Goal: Task Accomplishment & Management: Manage account settings

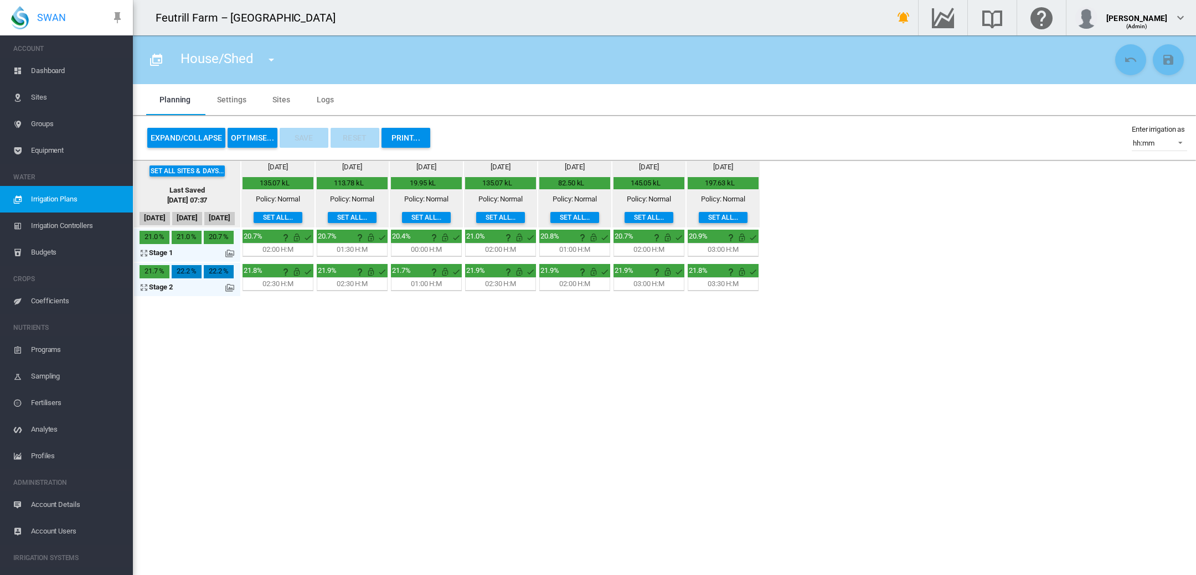
click at [252, 132] on button "OPTIMISE..." at bounding box center [253, 138] width 50 height 20
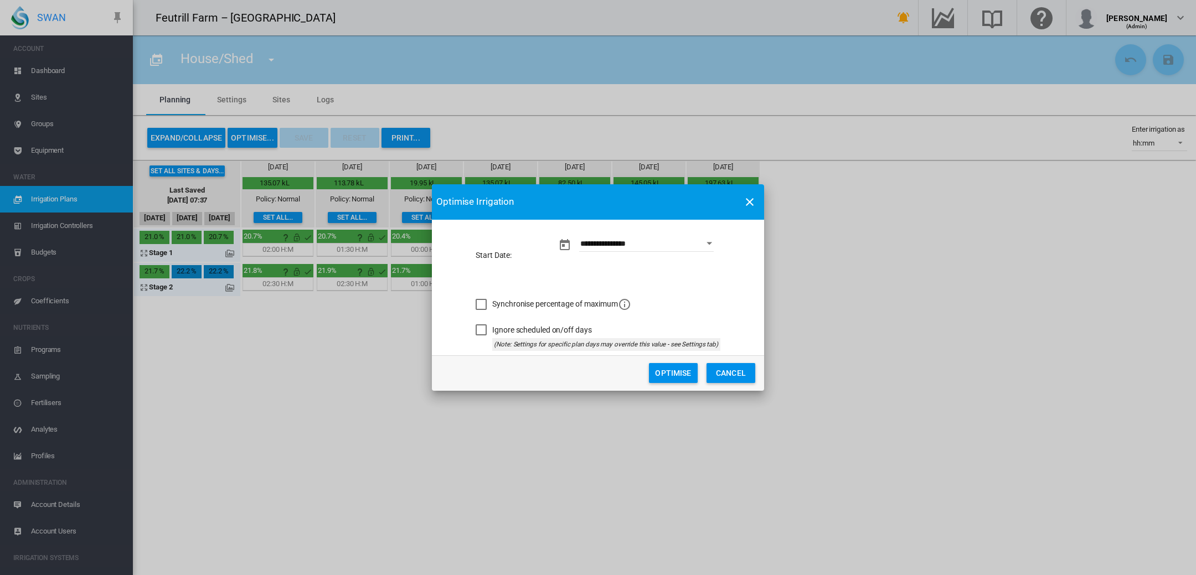
click at [666, 377] on button "Optimise" at bounding box center [673, 373] width 49 height 20
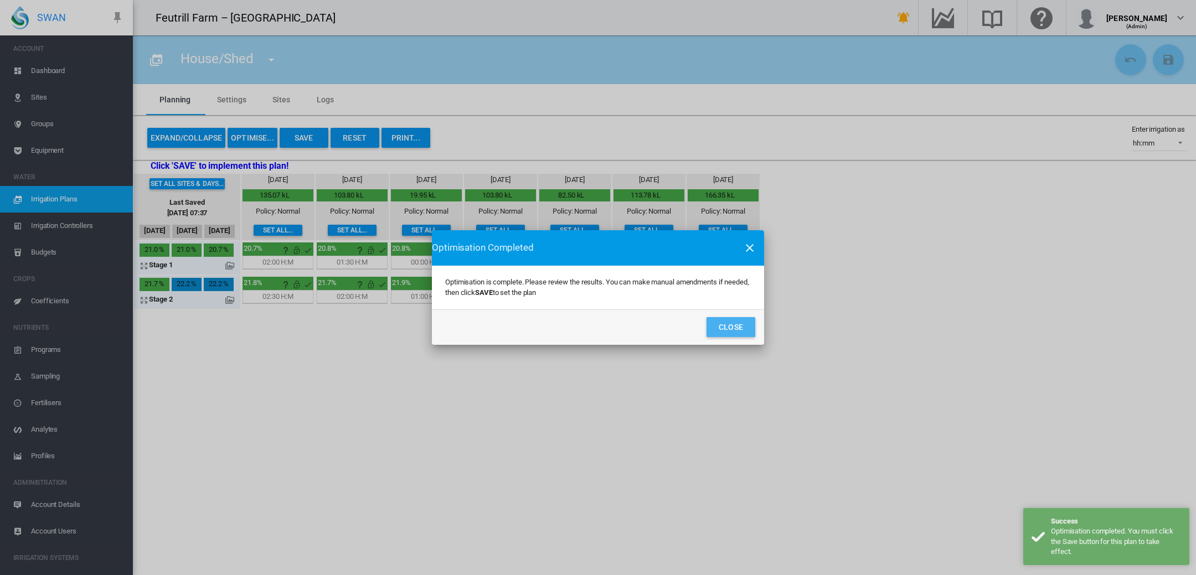
drag, startPoint x: 737, startPoint y: 319, endPoint x: 731, endPoint y: 317, distance: 6.3
click at [734, 318] on button "Close" at bounding box center [730, 327] width 49 height 20
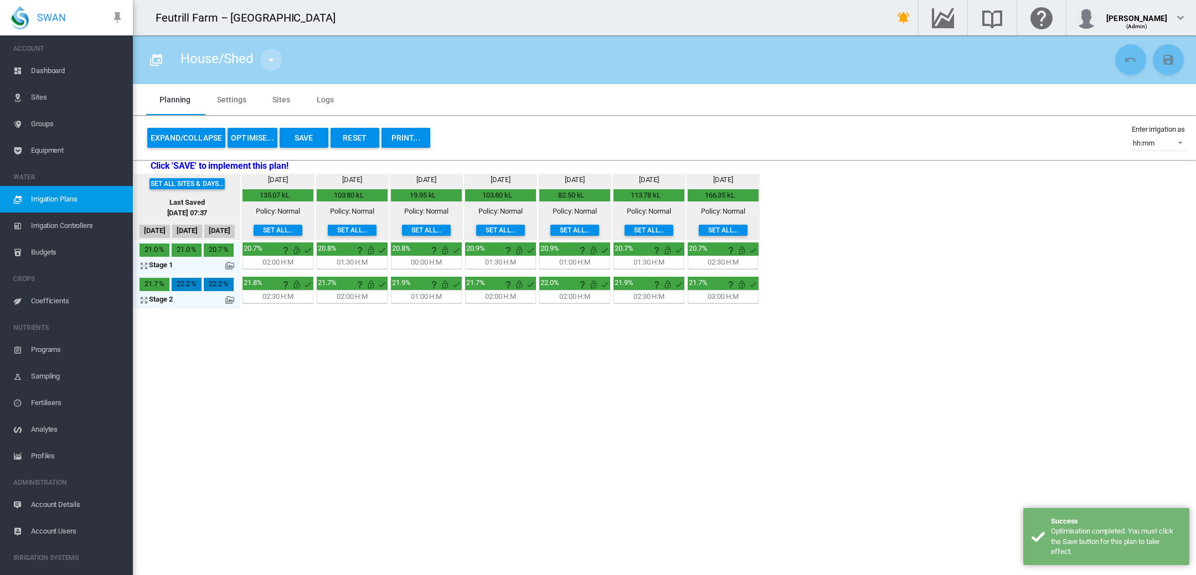
click at [266, 60] on md-icon "icon-menu-down" at bounding box center [271, 59] width 13 height 13
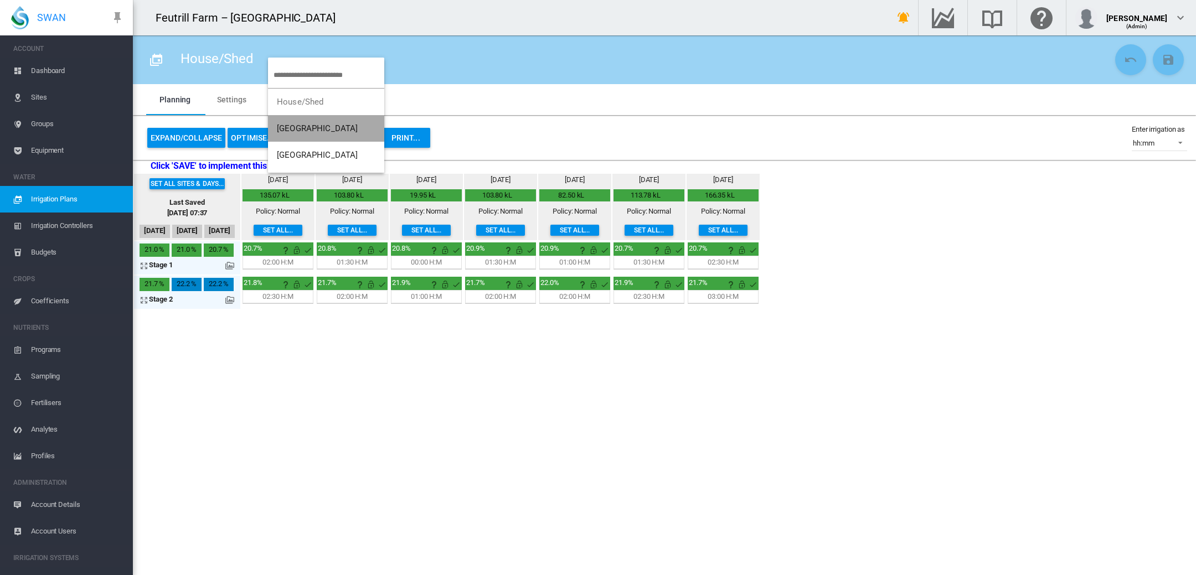
click at [288, 127] on span "[GEOGRAPHIC_DATA]" at bounding box center [317, 128] width 81 height 10
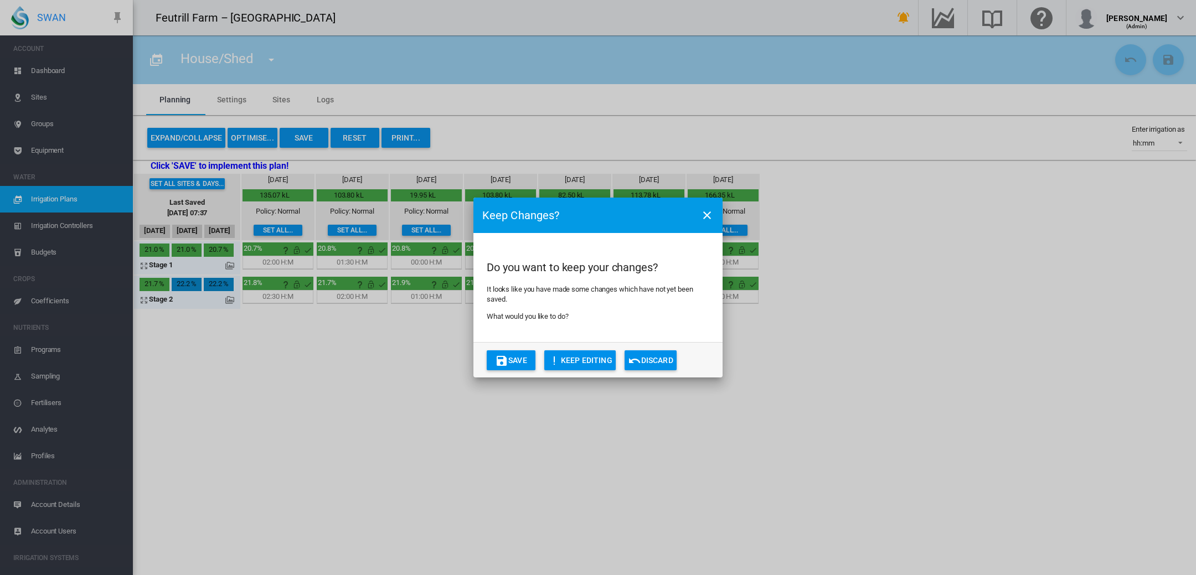
click at [514, 360] on button "Save" at bounding box center [511, 360] width 49 height 20
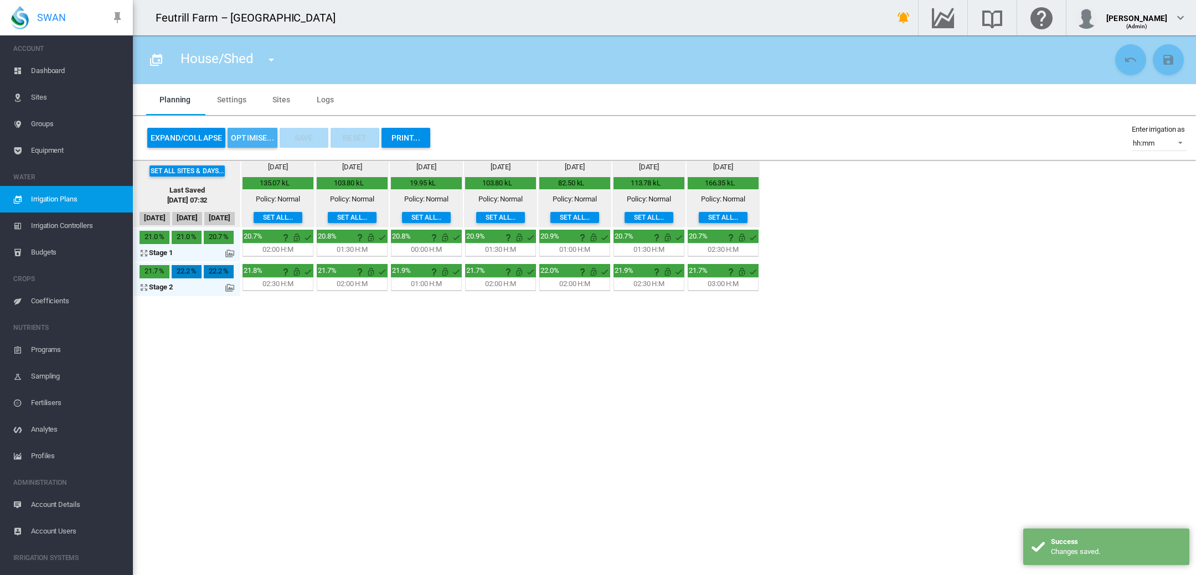
click at [240, 131] on button "OPTIMISE..." at bounding box center [253, 138] width 50 height 20
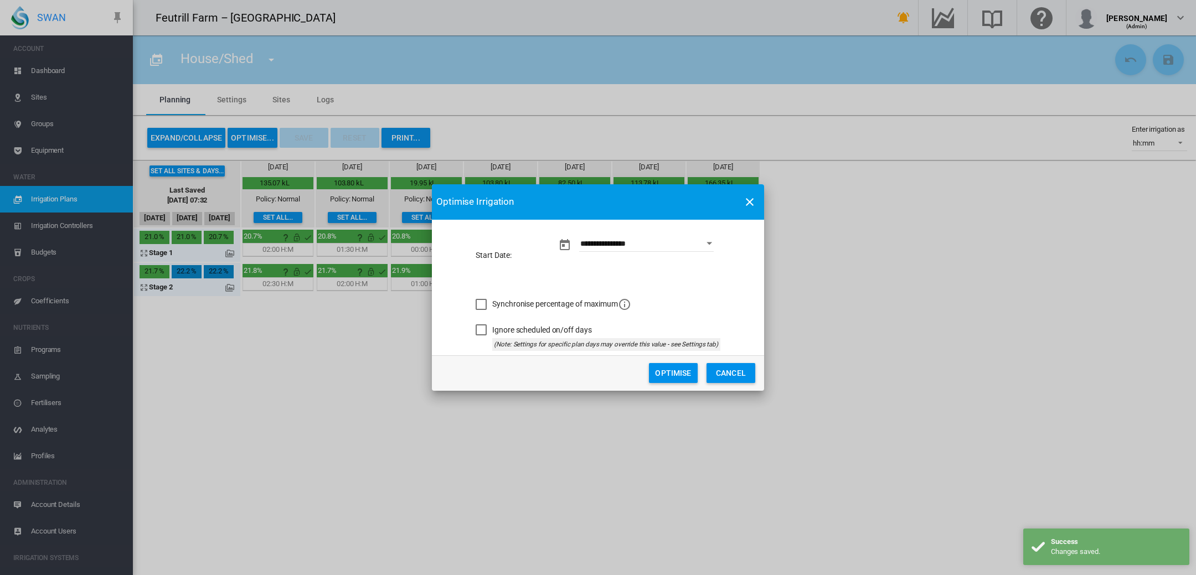
drag, startPoint x: 724, startPoint y: 375, endPoint x: 695, endPoint y: 364, distance: 31.4
click at [721, 374] on button "Cancel" at bounding box center [730, 373] width 49 height 20
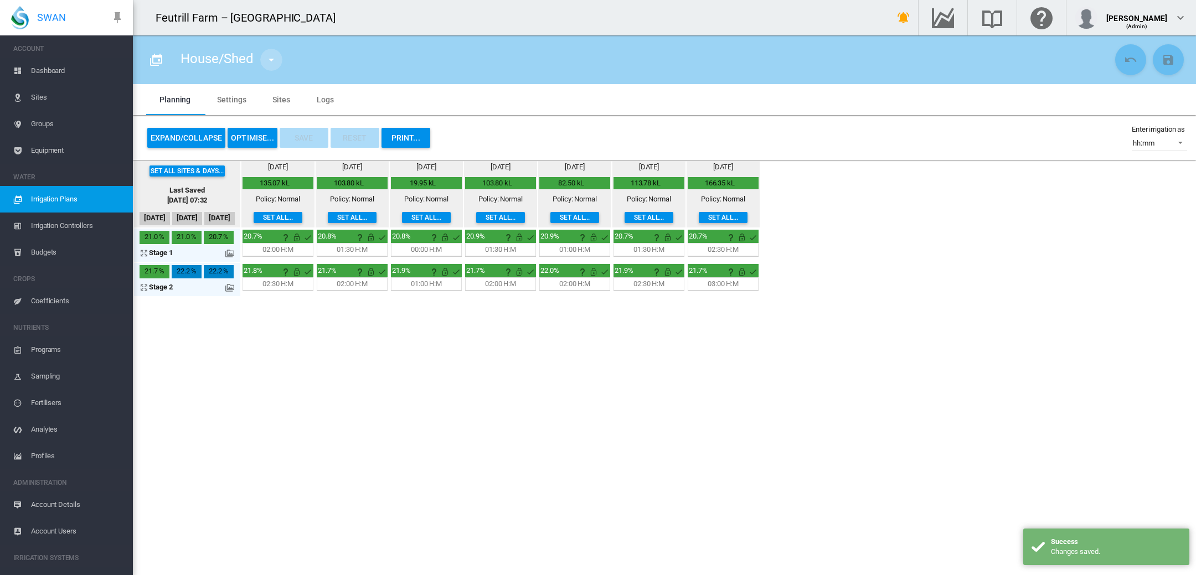
click at [272, 65] on md-icon "icon-menu-down" at bounding box center [271, 59] width 13 height 13
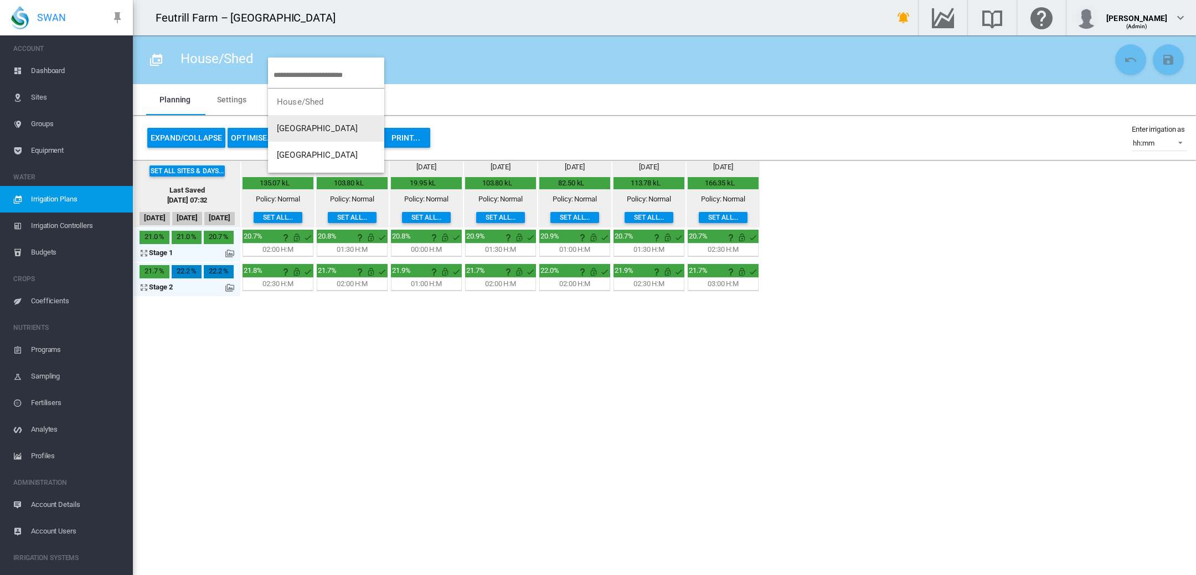
click at [282, 133] on button "[GEOGRAPHIC_DATA]" at bounding box center [326, 128] width 116 height 27
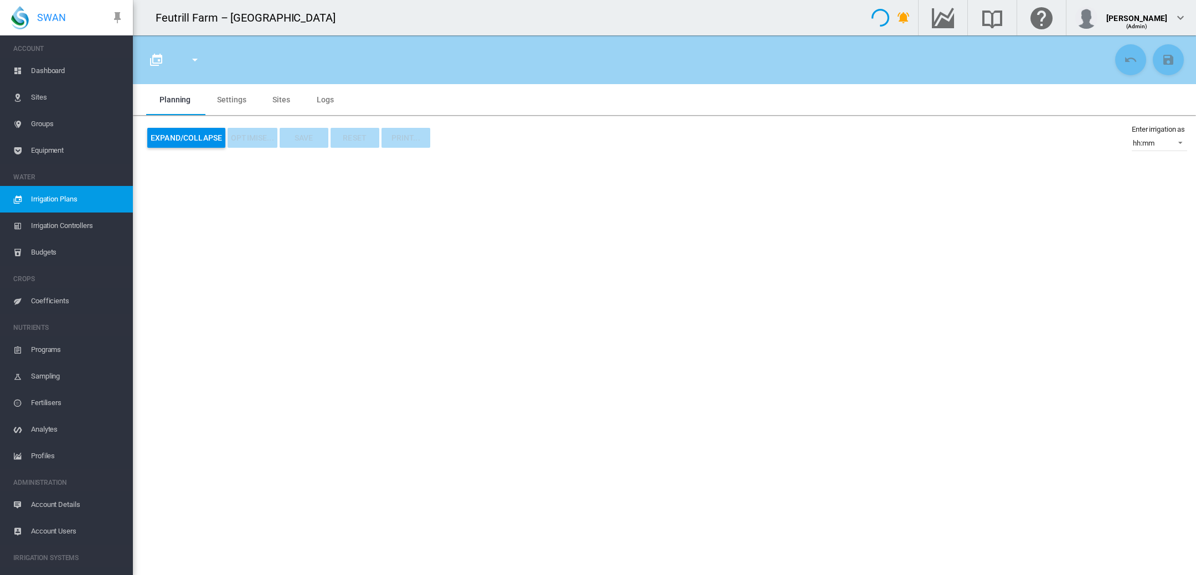
type input "**********"
type input "*"
type input "****"
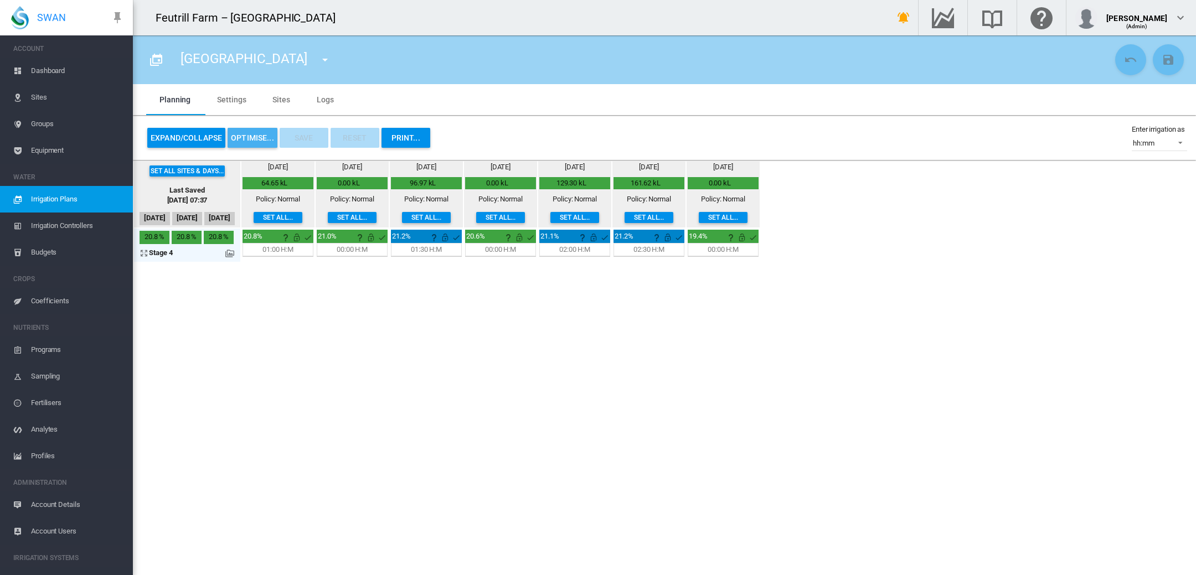
click at [252, 140] on button "OPTIMISE..." at bounding box center [253, 138] width 50 height 20
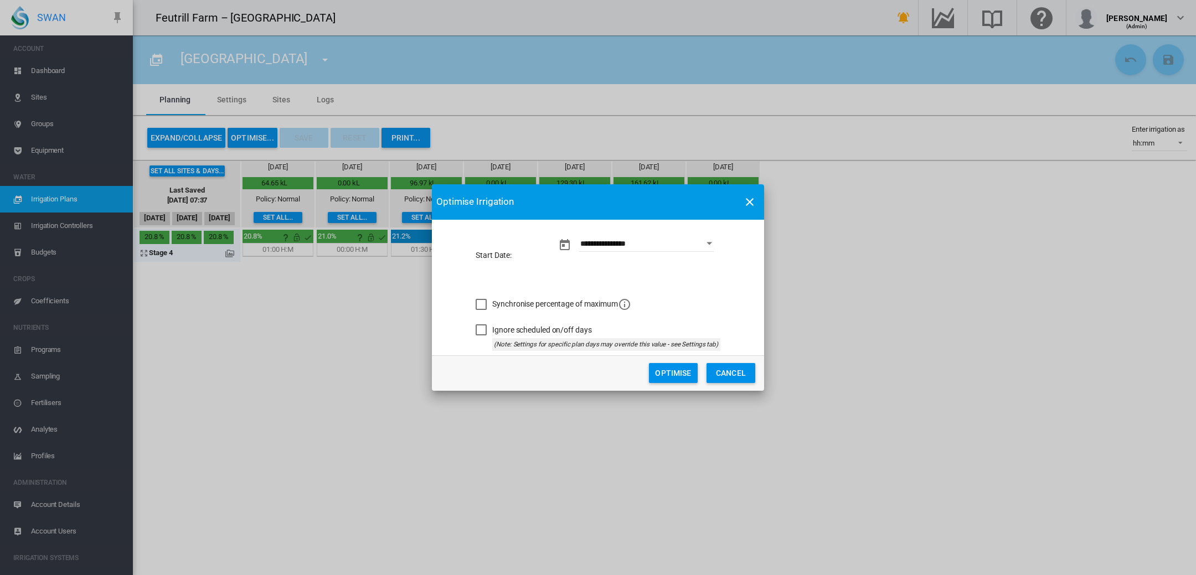
click at [673, 379] on button "Optimise" at bounding box center [673, 373] width 49 height 20
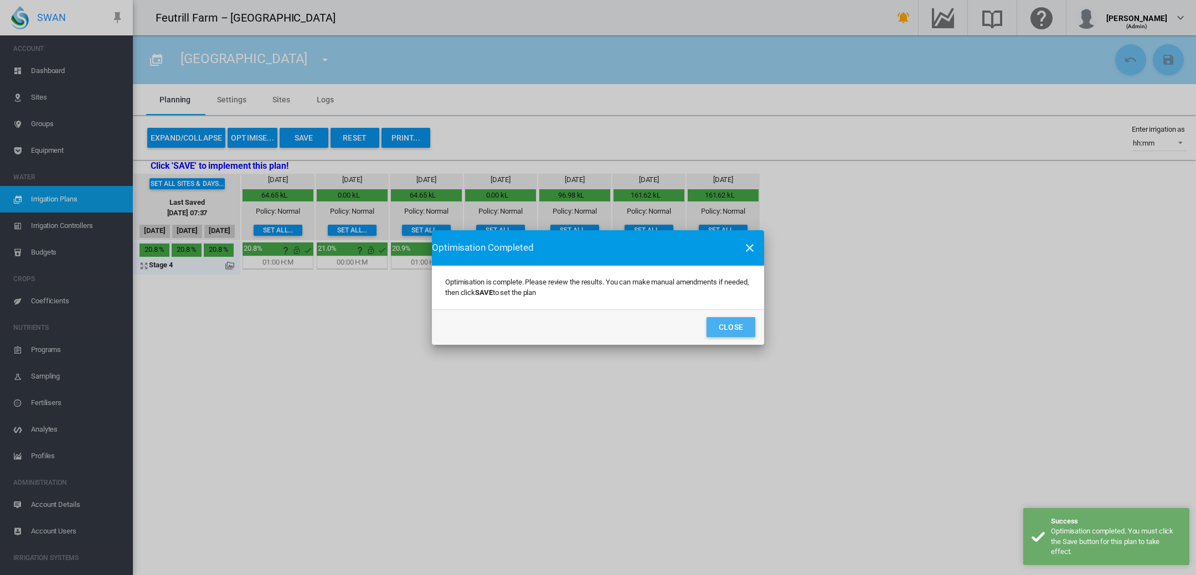
click at [725, 328] on button "Close" at bounding box center [730, 327] width 49 height 20
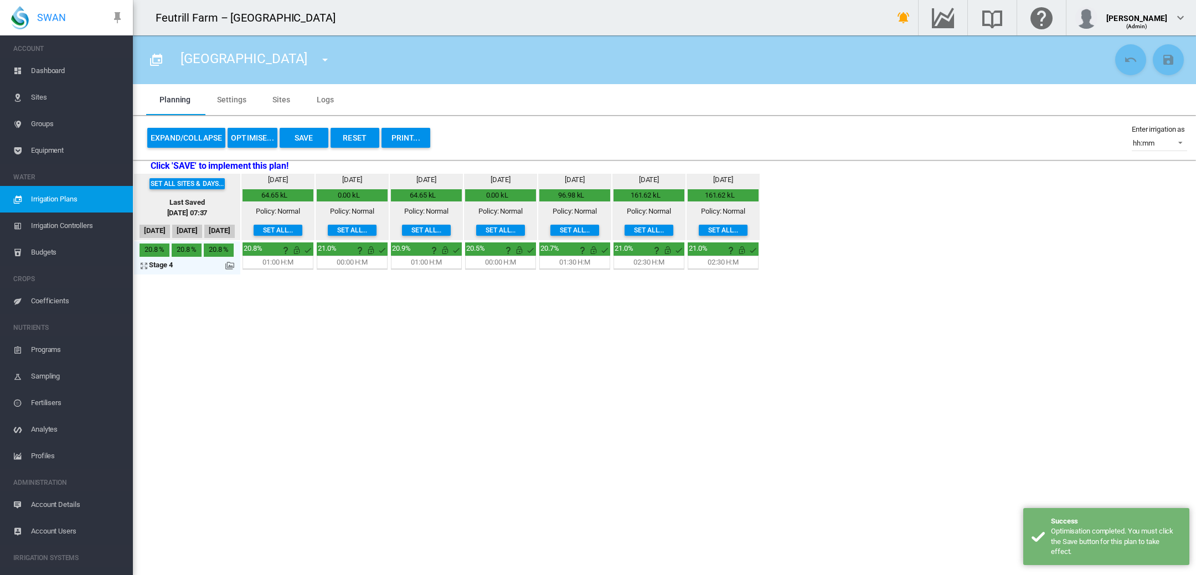
click at [304, 141] on button "Save" at bounding box center [304, 138] width 49 height 20
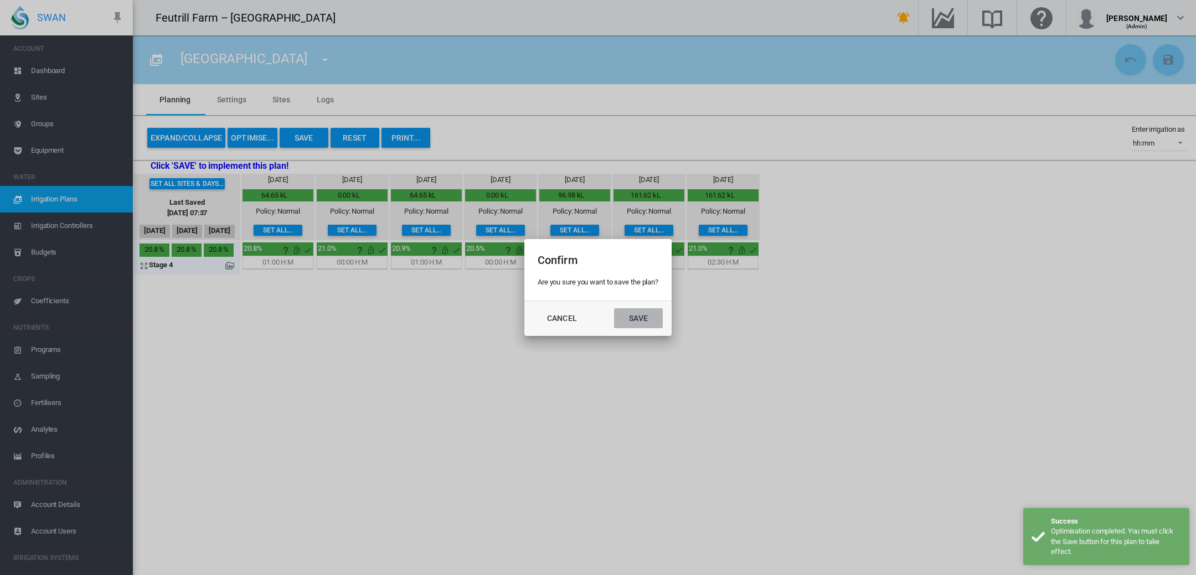
click at [641, 313] on button "Save" at bounding box center [638, 318] width 49 height 20
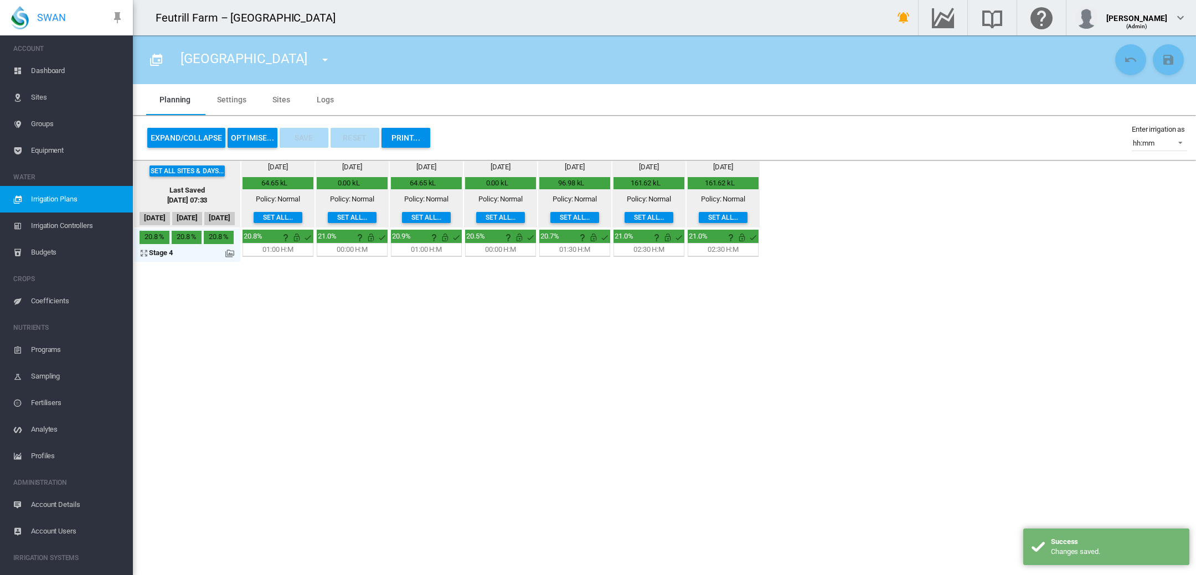
click at [318, 57] on md-icon "icon-menu-down" at bounding box center [324, 59] width 13 height 13
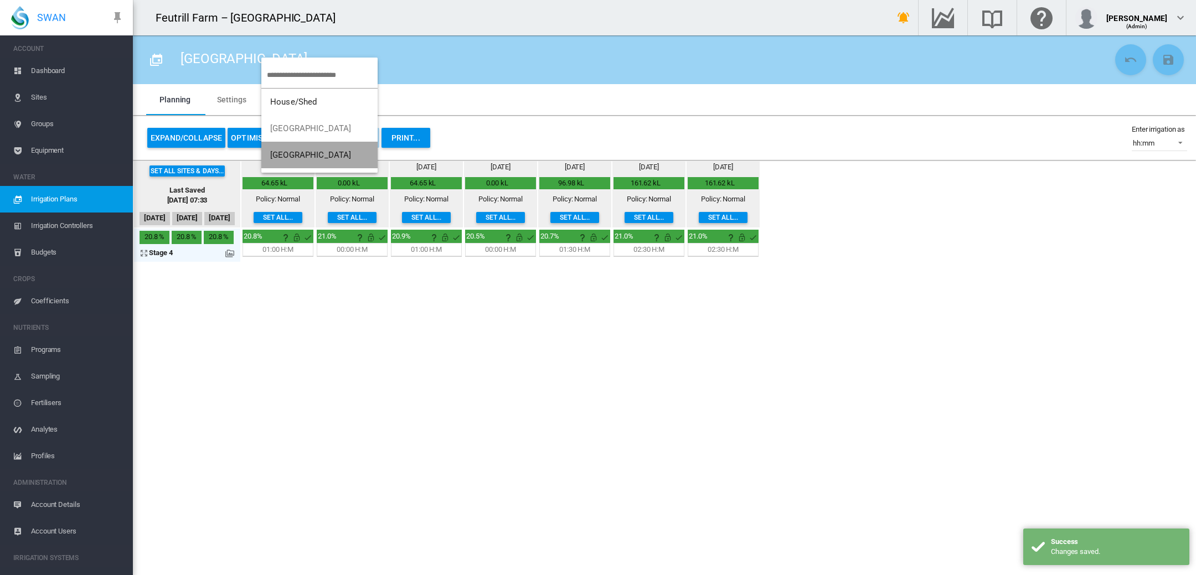
click at [301, 150] on span "[GEOGRAPHIC_DATA]" at bounding box center [310, 155] width 81 height 10
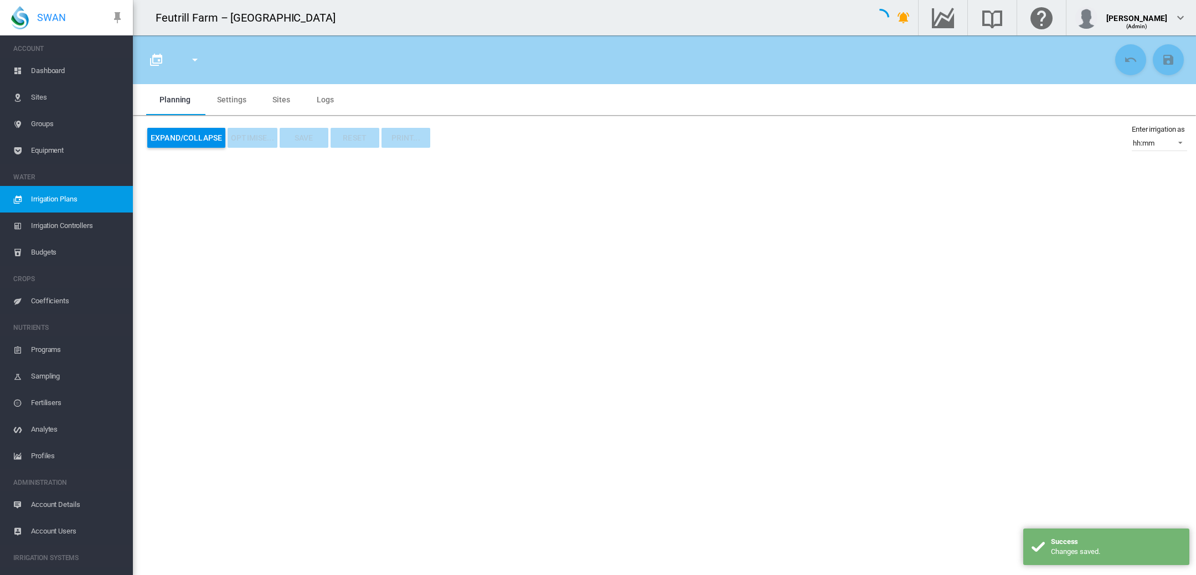
type input "**********"
type input "*"
type input "****"
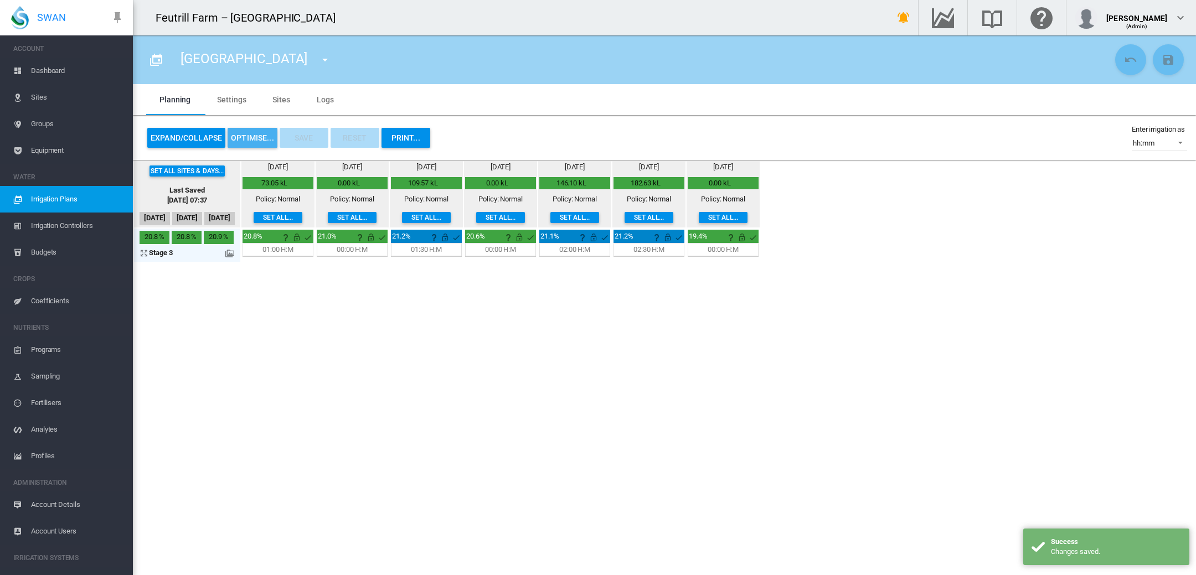
click at [252, 131] on button "OPTIMISE..." at bounding box center [253, 138] width 50 height 20
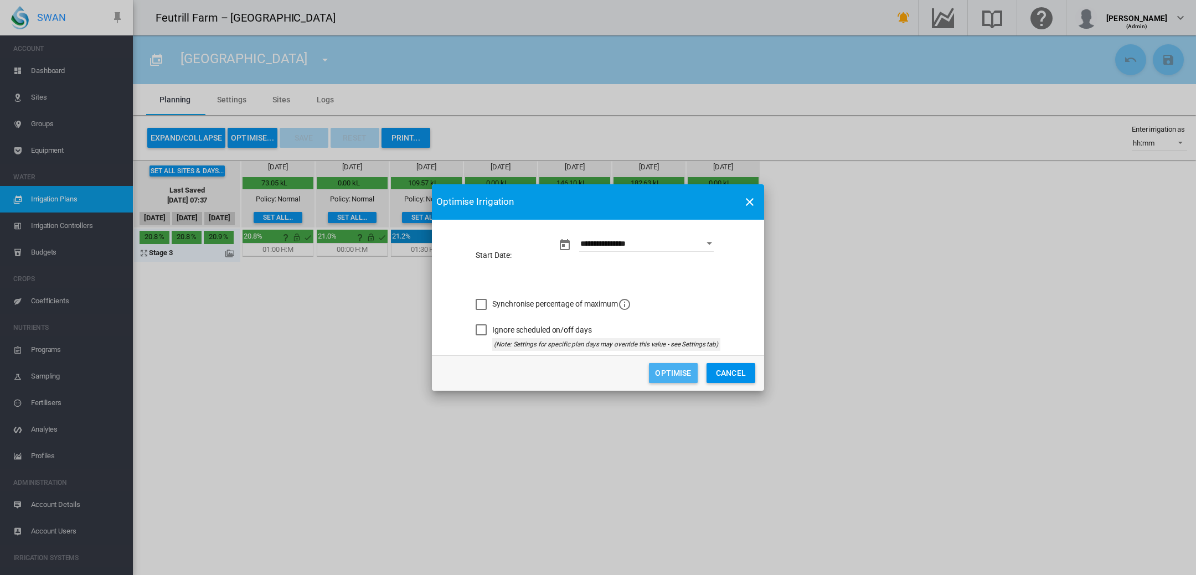
click at [680, 379] on button "Optimise" at bounding box center [673, 373] width 49 height 20
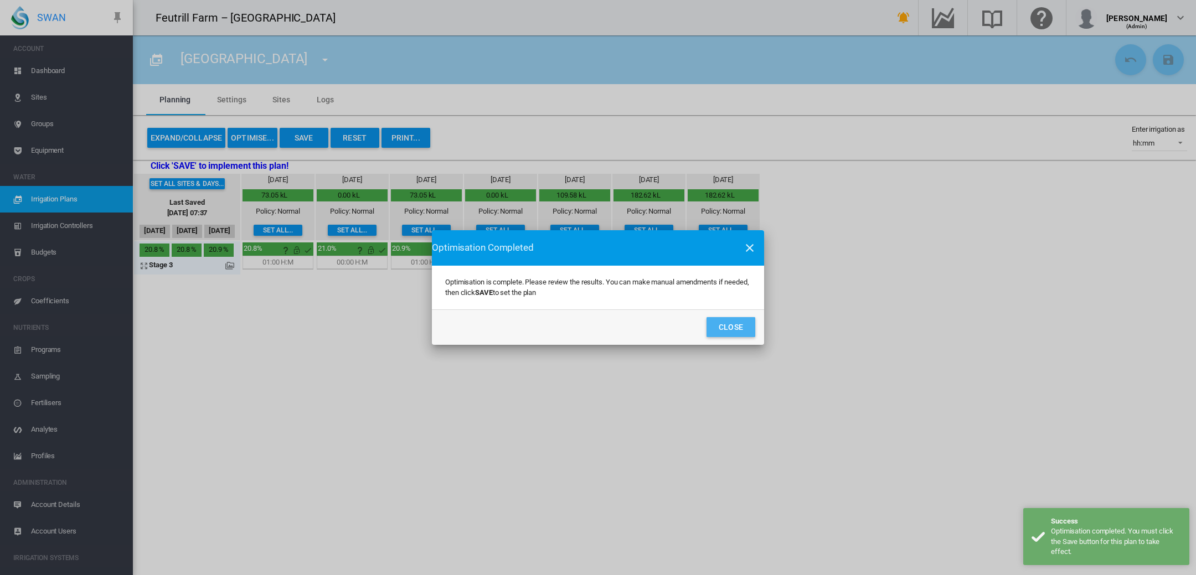
drag, startPoint x: 720, startPoint y: 329, endPoint x: 681, endPoint y: 318, distance: 40.2
click at [720, 329] on button "Close" at bounding box center [730, 327] width 49 height 20
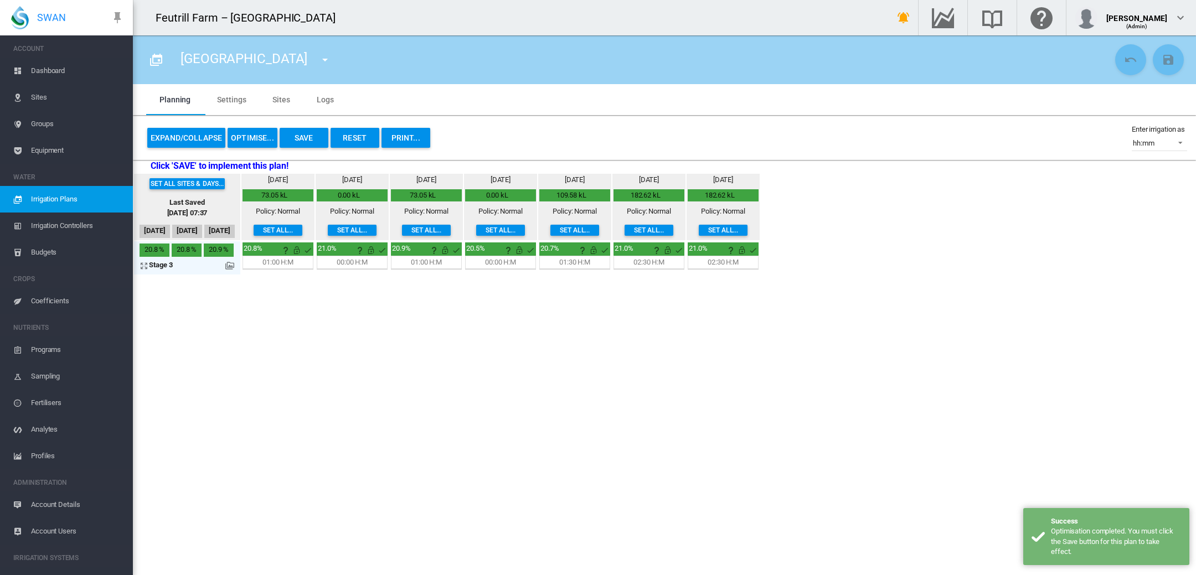
click at [302, 138] on button "Save" at bounding box center [304, 138] width 49 height 20
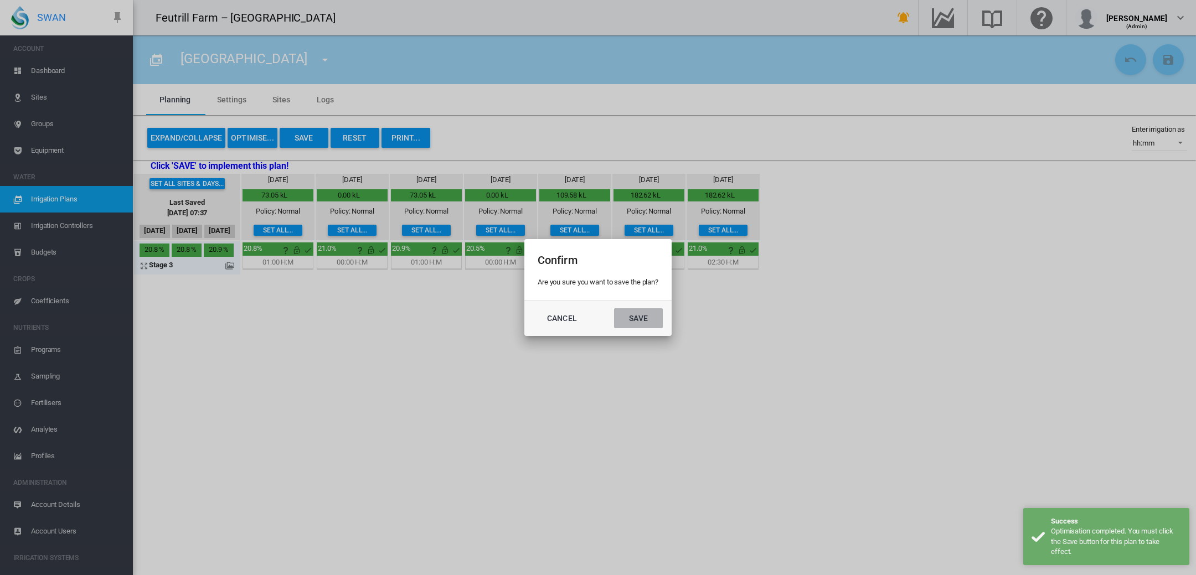
click at [654, 318] on button "Save" at bounding box center [638, 318] width 49 height 20
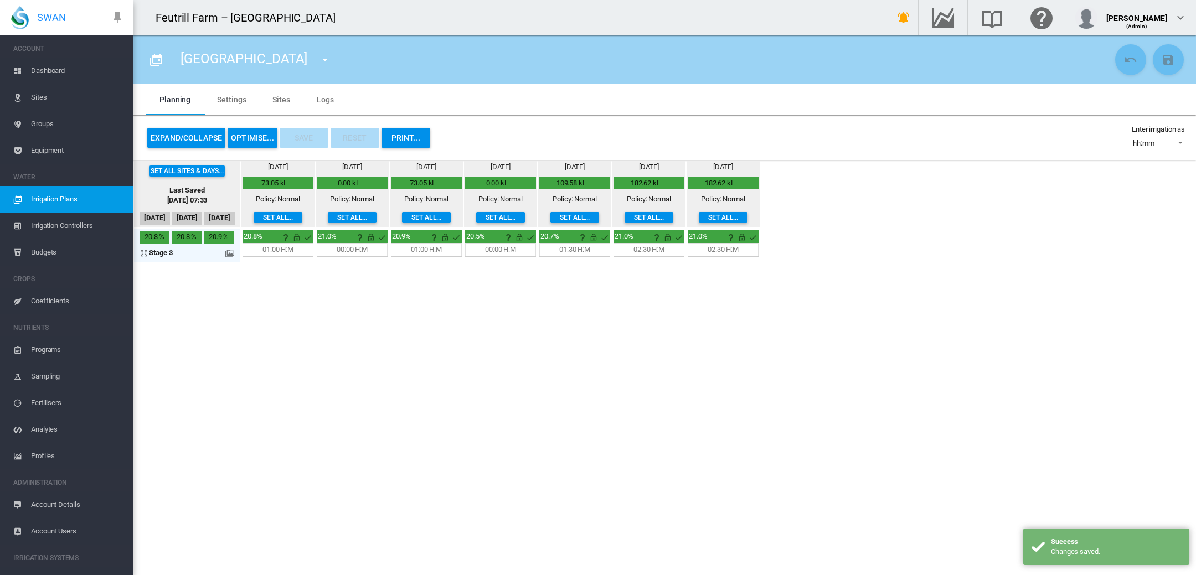
click at [318, 59] on md-icon "icon-menu-down" at bounding box center [324, 59] width 13 height 13
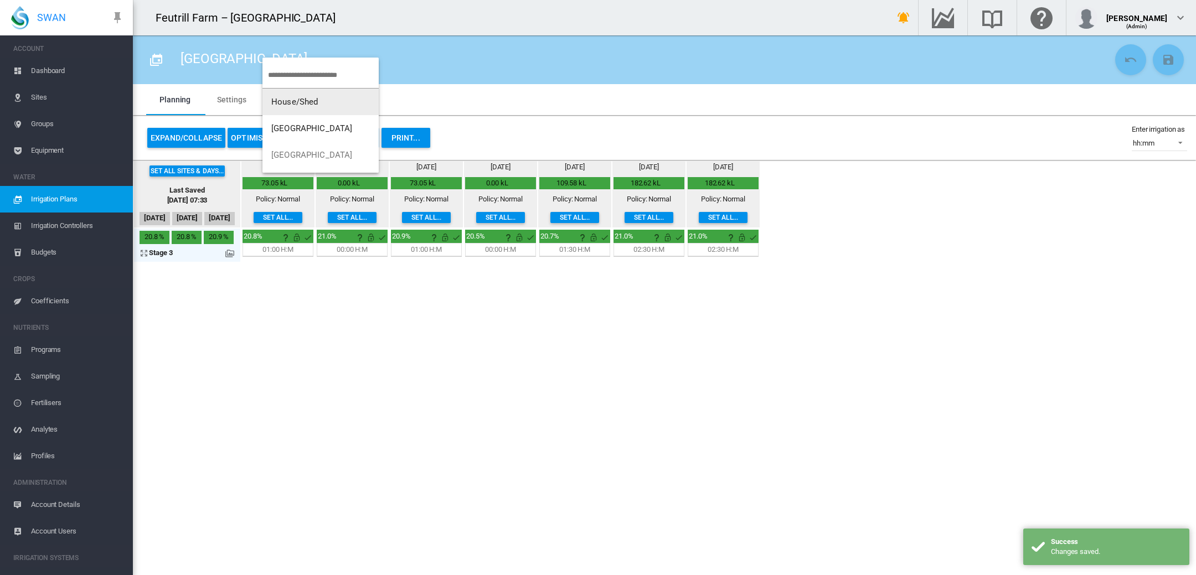
click at [294, 103] on span "House/Shed" at bounding box center [294, 102] width 47 height 10
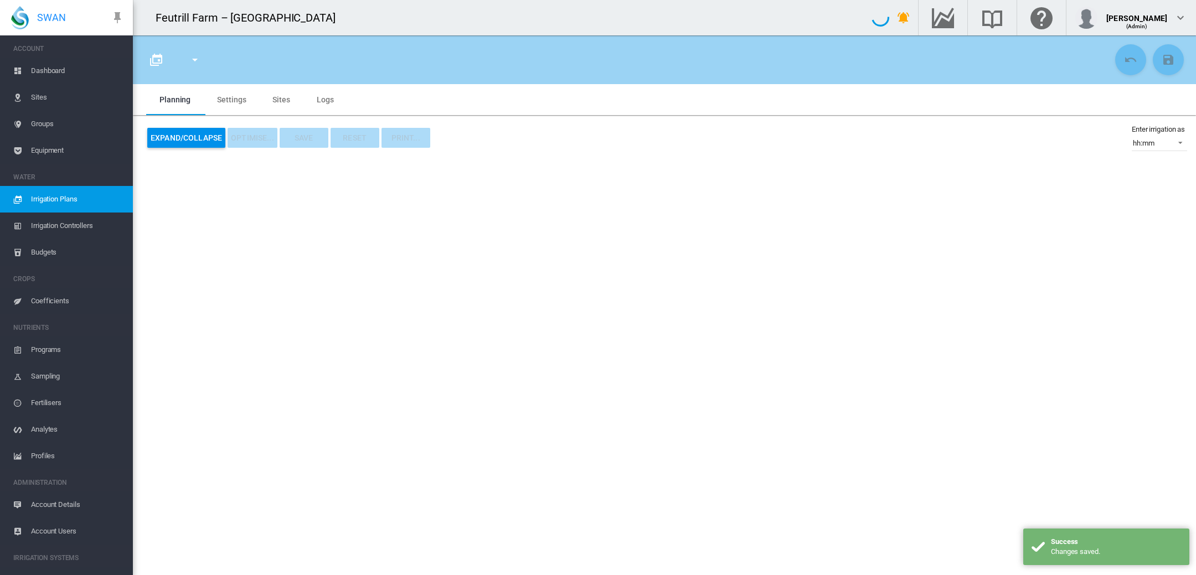
type input "**********"
type input "*"
type input "****"
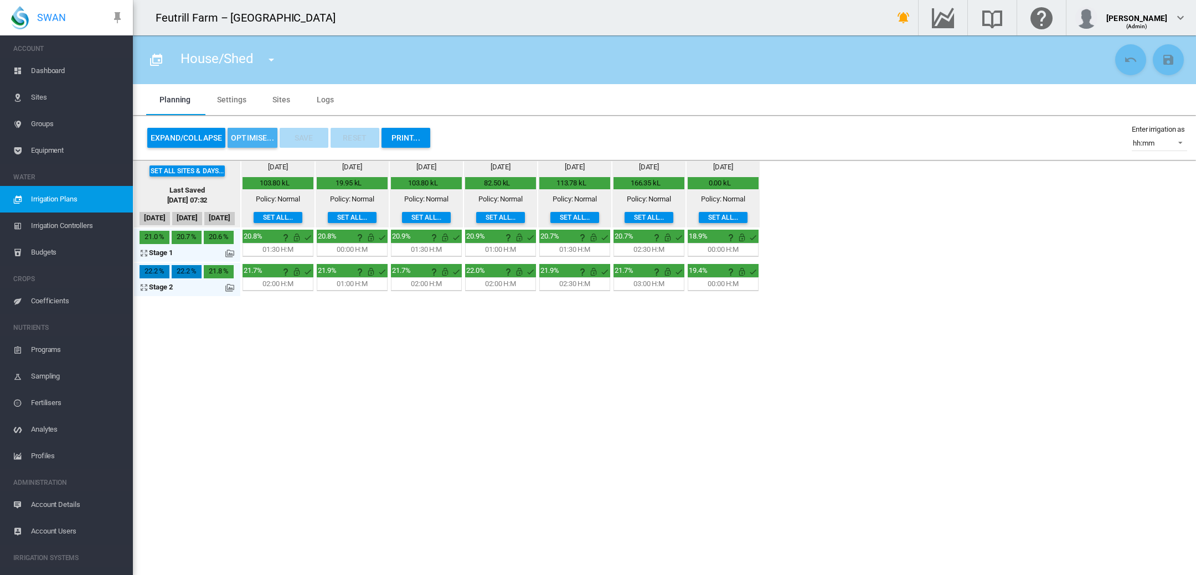
click at [246, 140] on button "OPTIMISE..." at bounding box center [253, 138] width 50 height 20
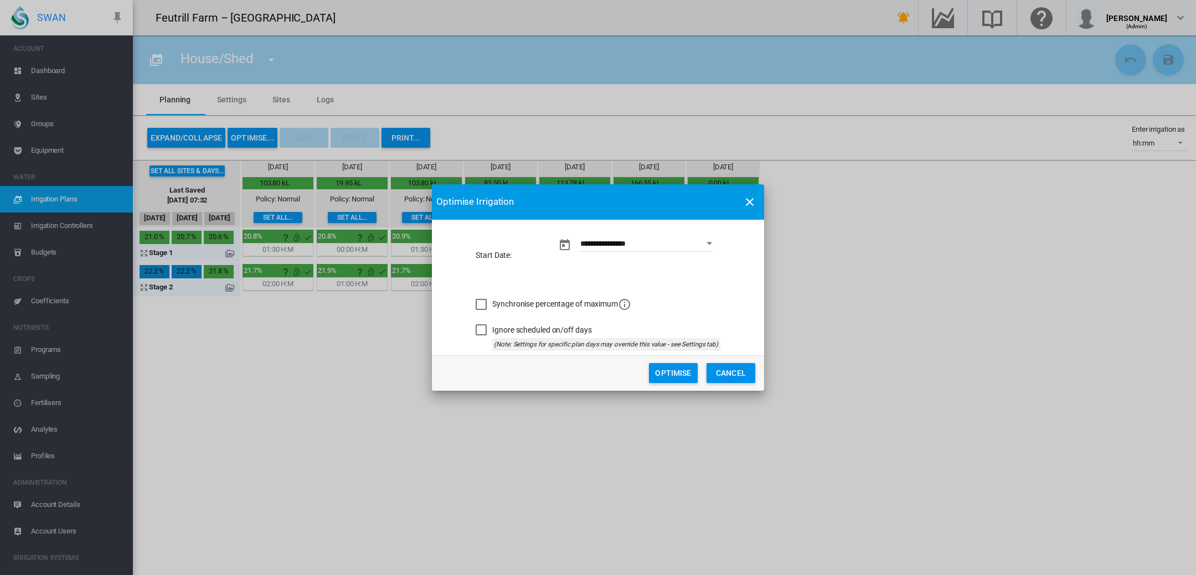
click at [672, 371] on button "Optimise" at bounding box center [673, 373] width 49 height 20
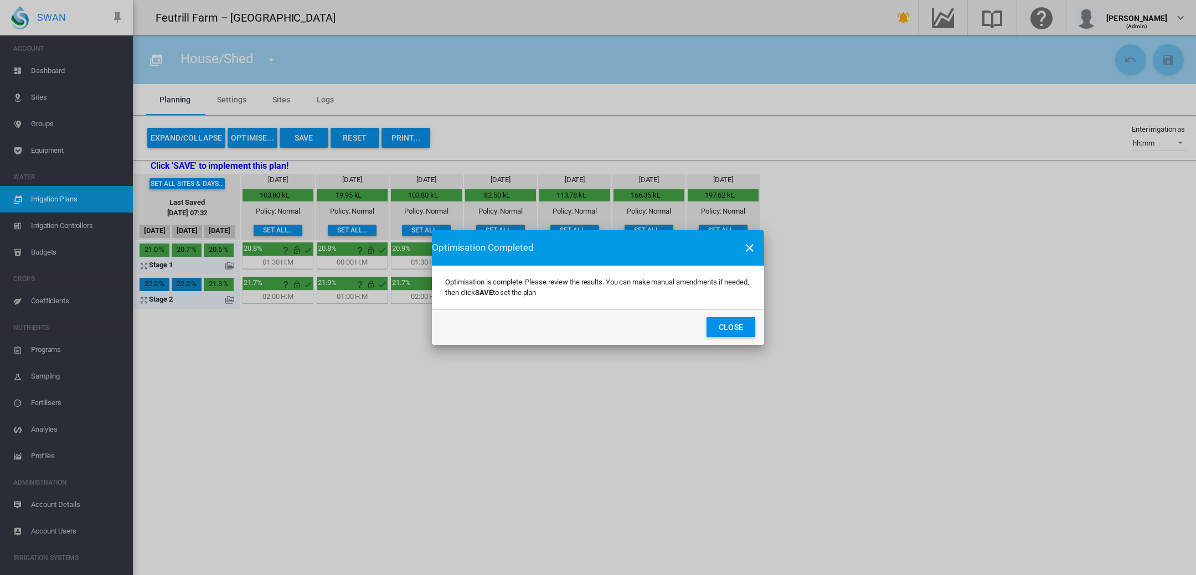
click at [735, 324] on button "Close" at bounding box center [730, 327] width 49 height 20
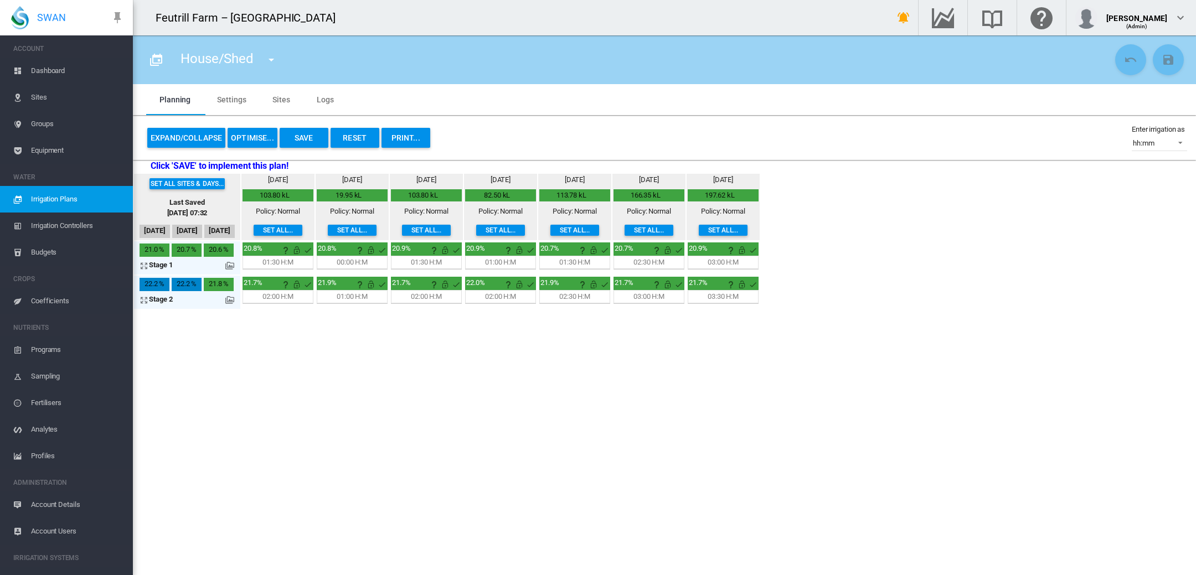
click at [45, 95] on span "Sites" at bounding box center [77, 97] width 93 height 27
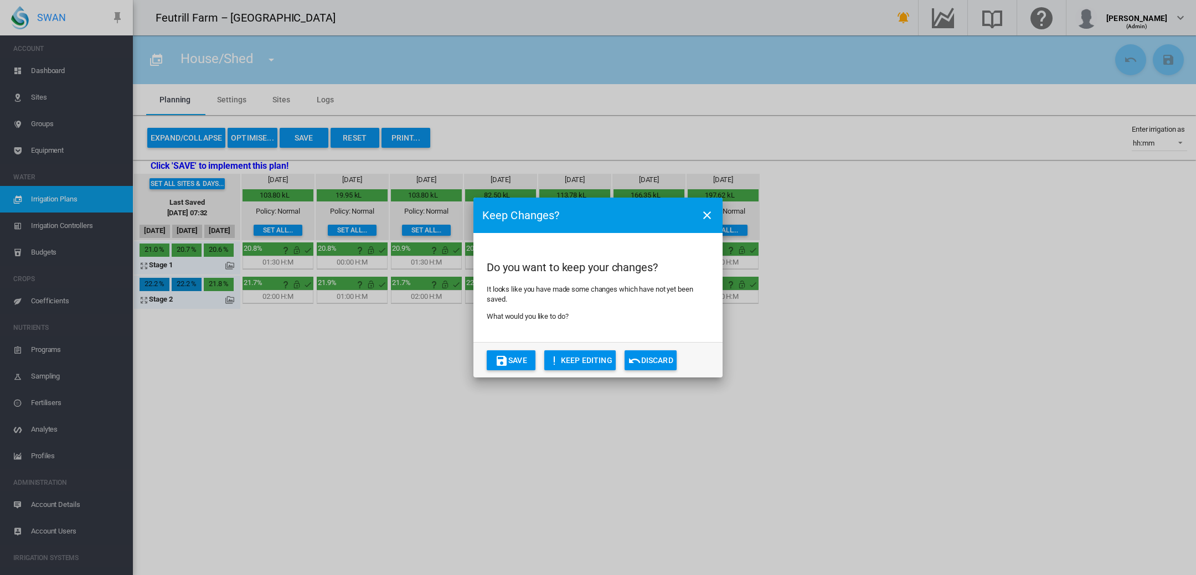
click at [512, 365] on button "Save" at bounding box center [511, 360] width 49 height 20
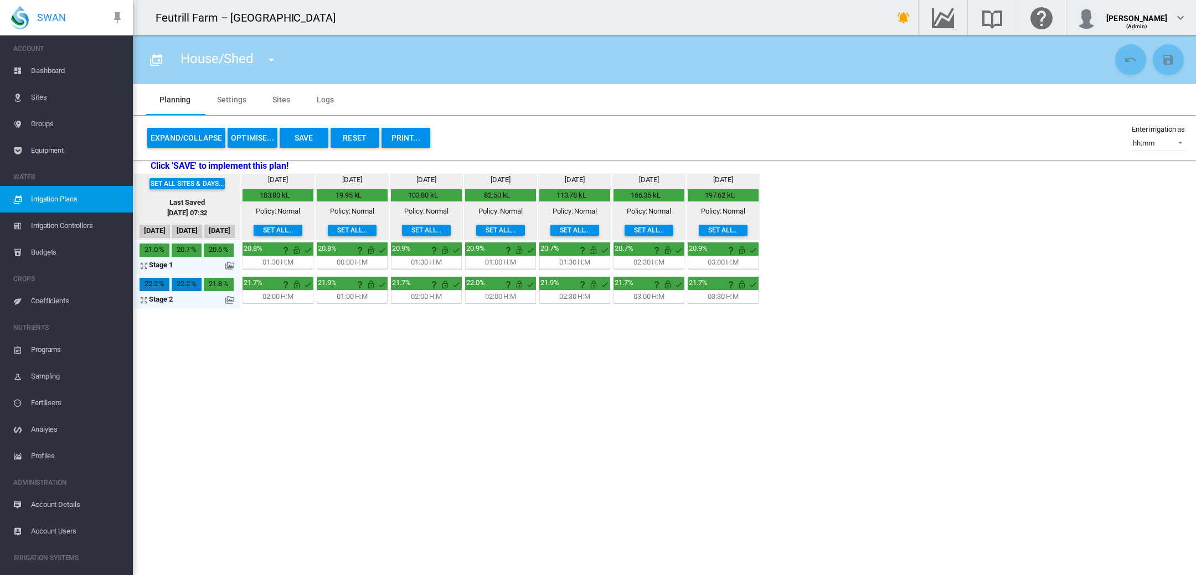
click at [42, 94] on span "Sites" at bounding box center [77, 97] width 93 height 27
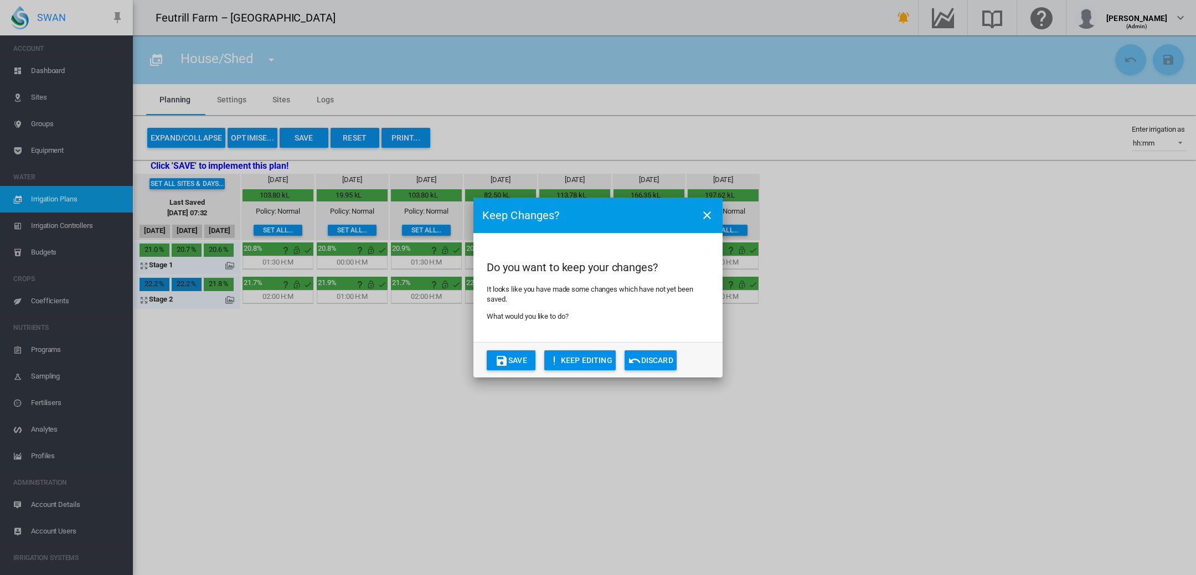
click at [516, 355] on button "Save" at bounding box center [511, 360] width 49 height 20
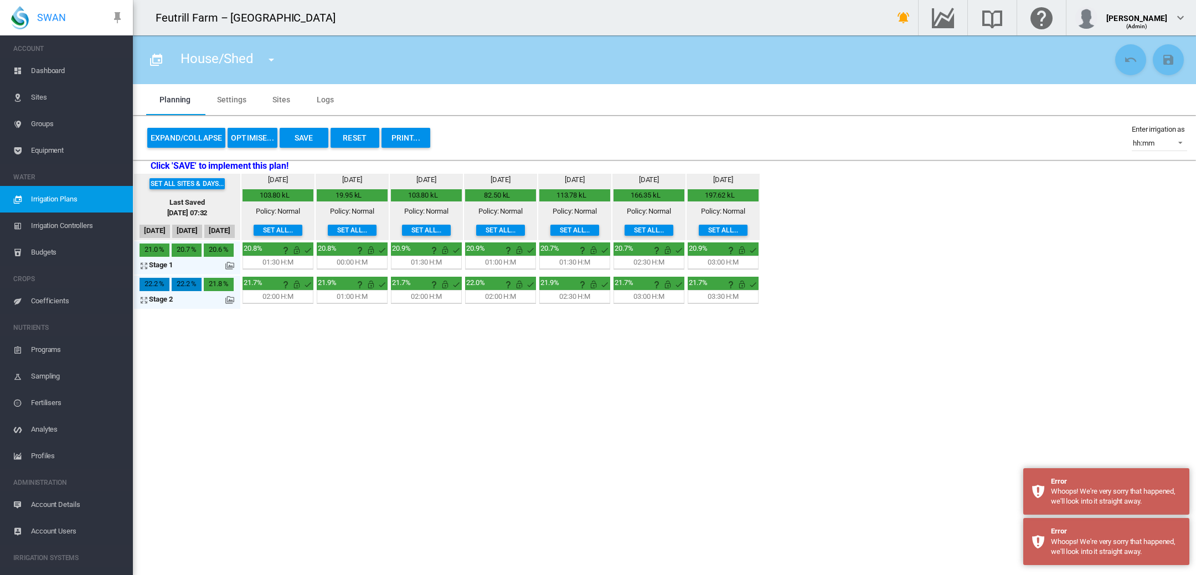
click at [301, 140] on button "Save" at bounding box center [304, 138] width 49 height 20
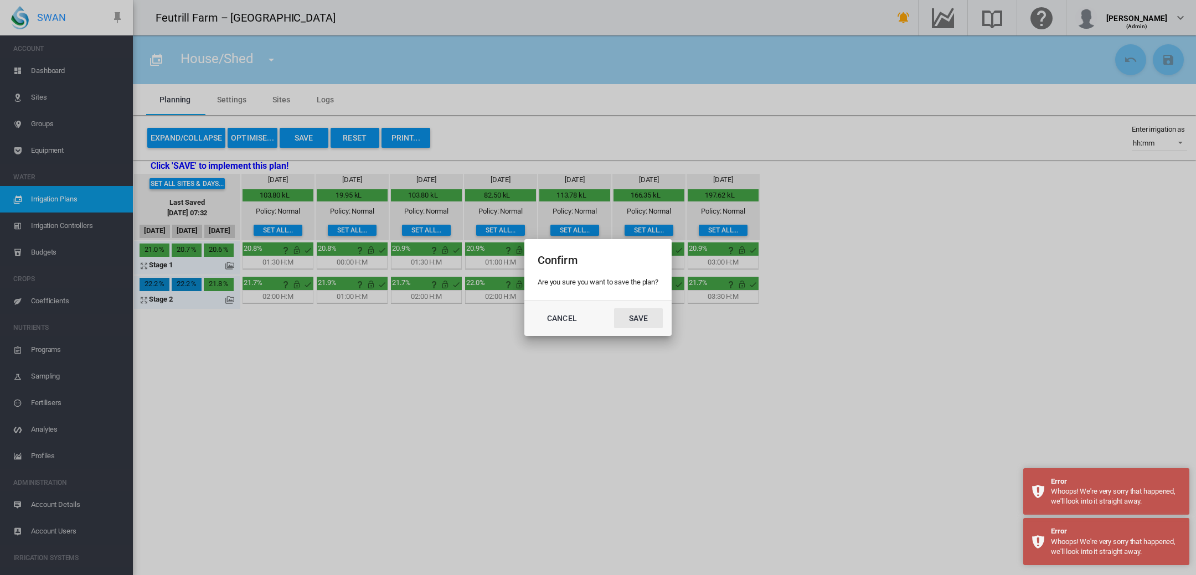
click at [637, 317] on button "Save" at bounding box center [638, 318] width 49 height 20
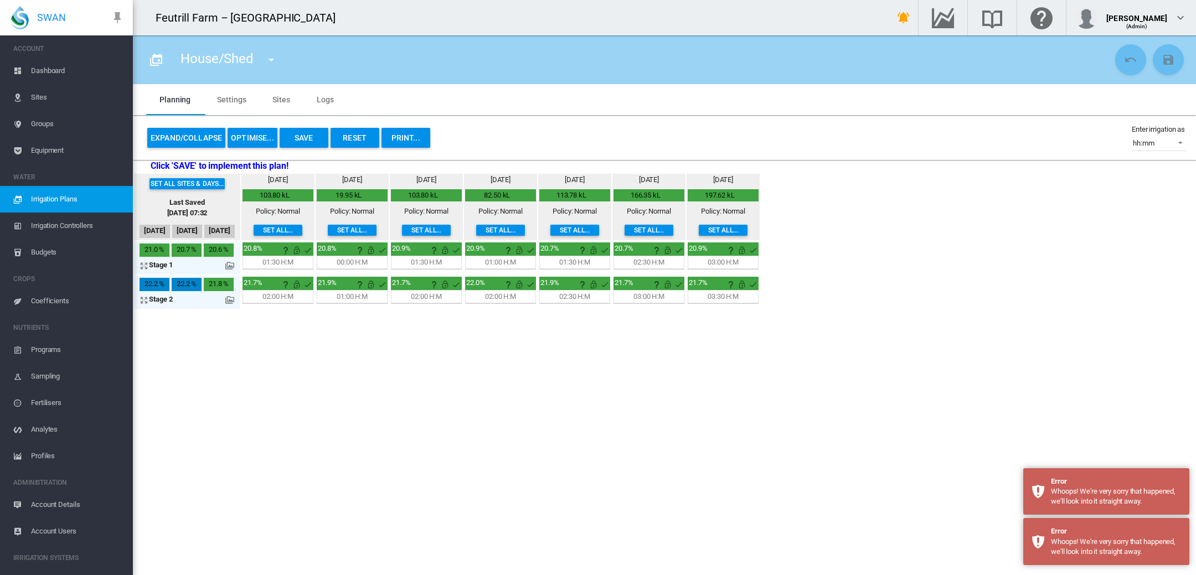
click at [32, 71] on span "Dashboard" at bounding box center [77, 71] width 93 height 27
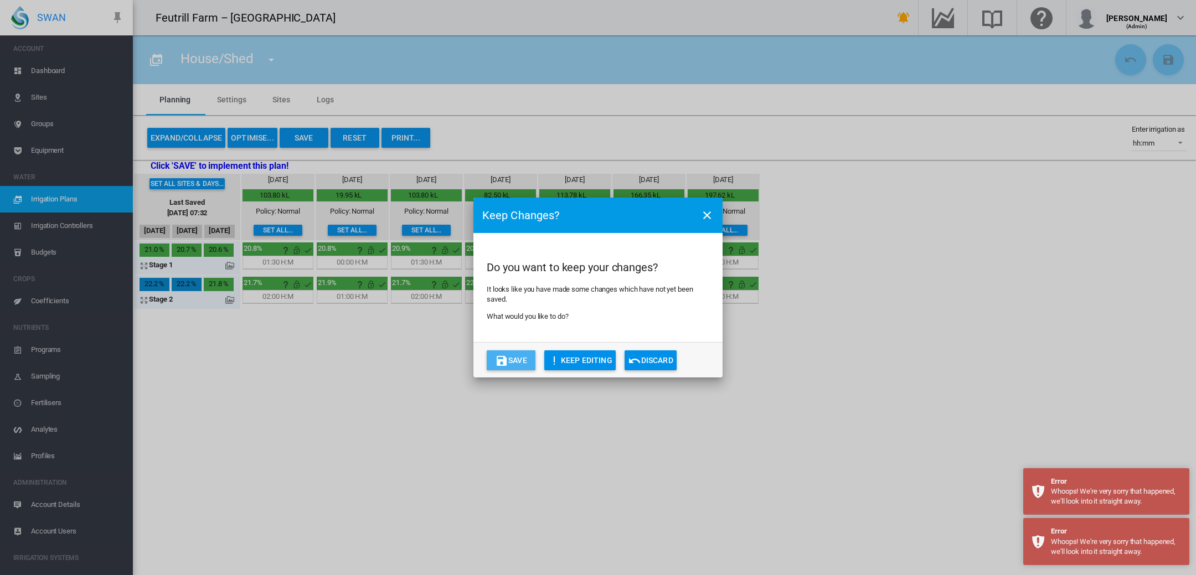
click at [521, 358] on button "Save" at bounding box center [511, 360] width 49 height 20
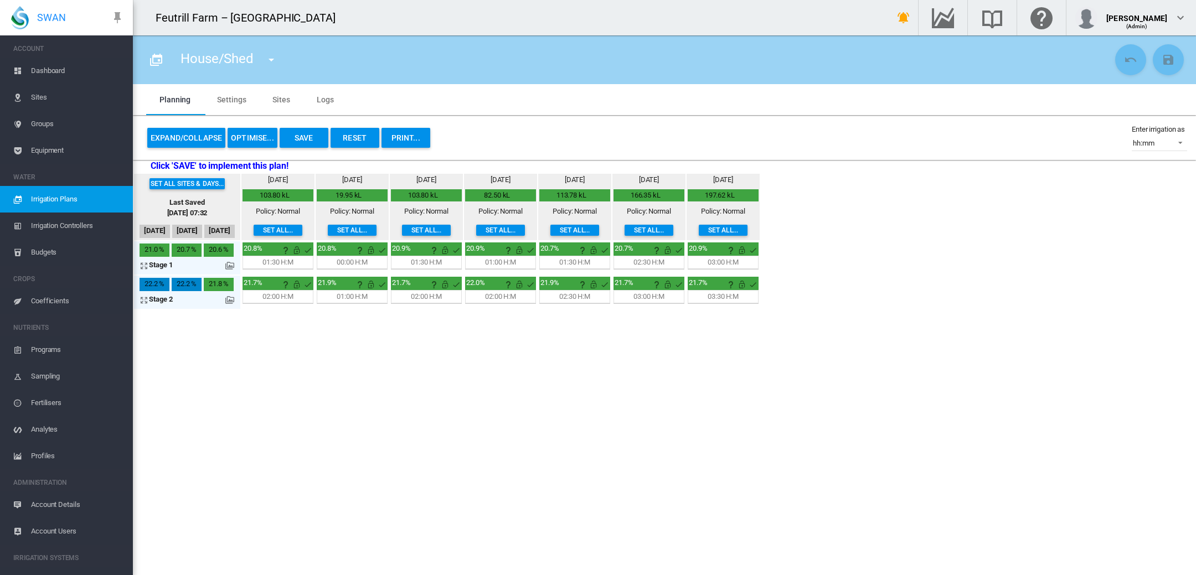
click at [272, 64] on md-icon "icon-menu-down" at bounding box center [271, 59] width 13 height 13
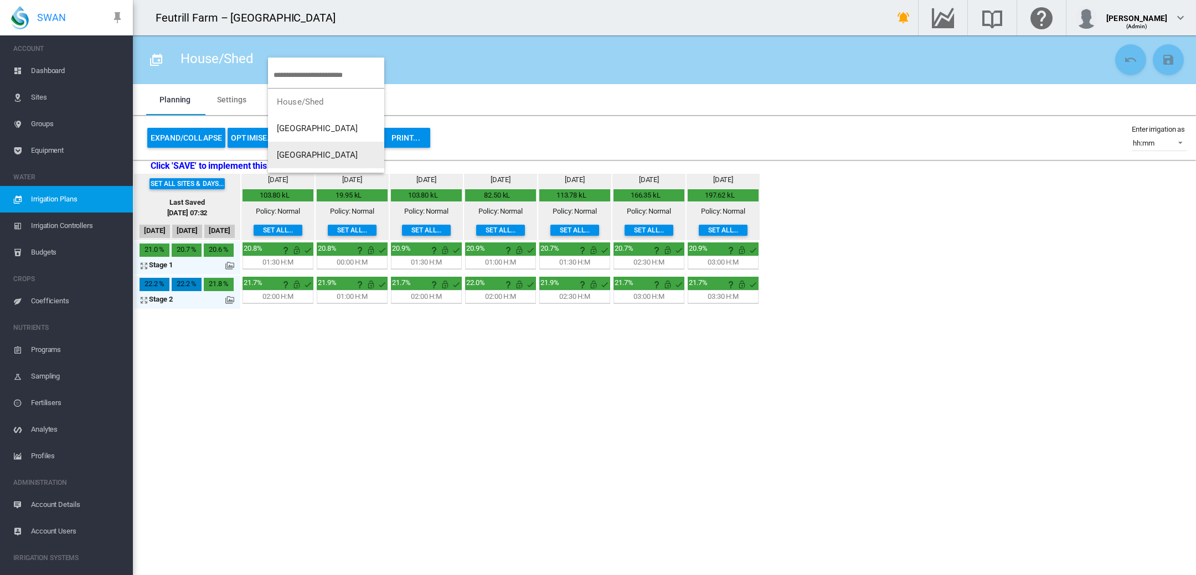
click at [490, 156] on md-backdrop at bounding box center [598, 287] width 1196 height 575
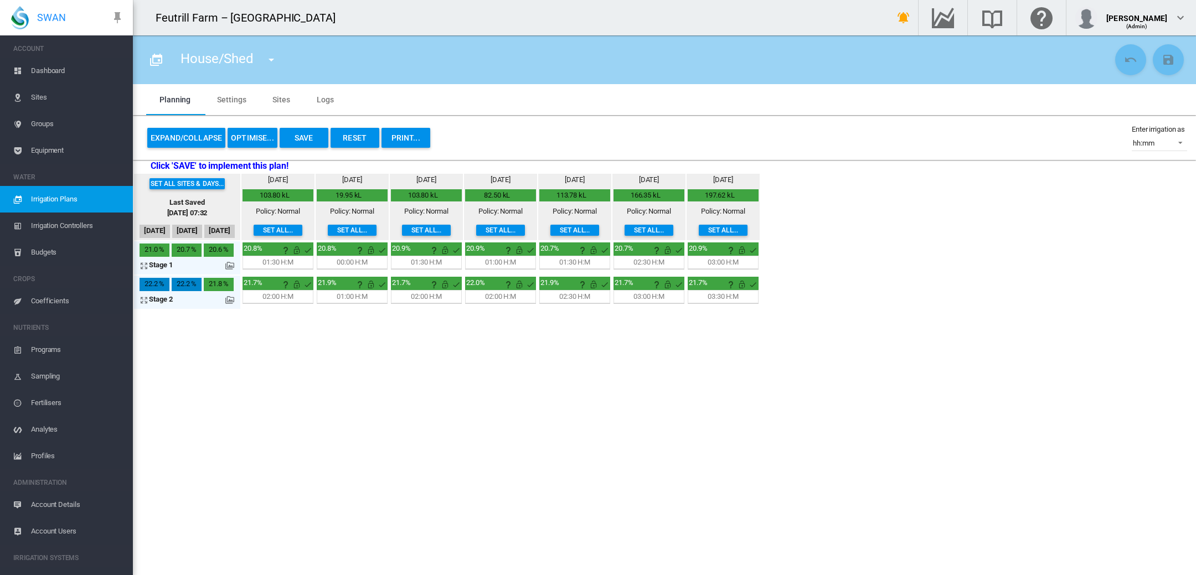
click at [307, 140] on button "Save" at bounding box center [304, 138] width 49 height 20
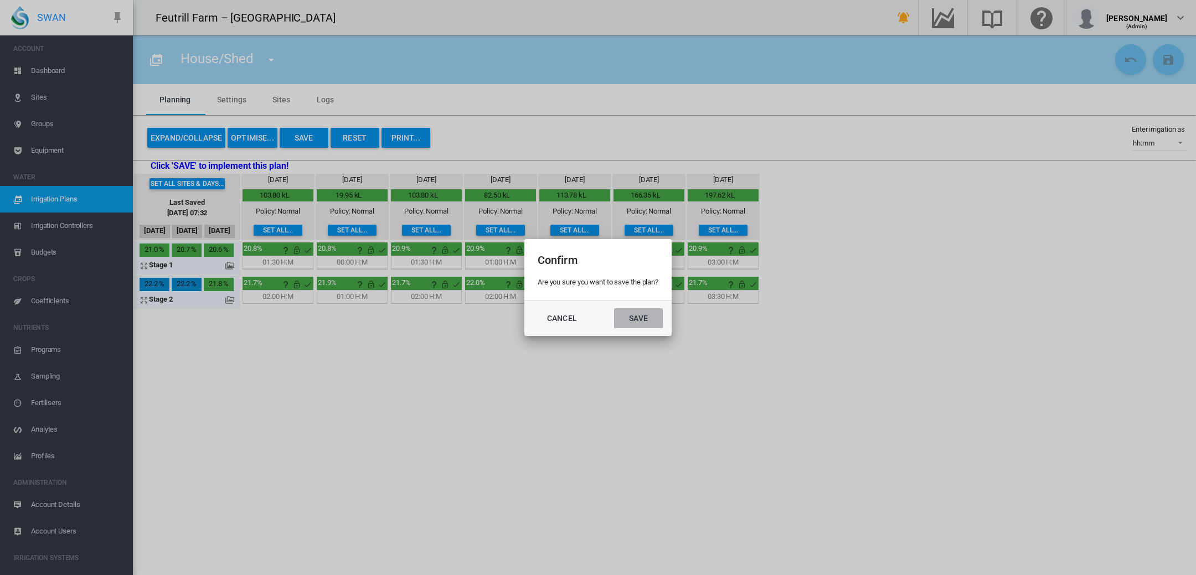
click at [650, 318] on button "Save" at bounding box center [638, 318] width 49 height 20
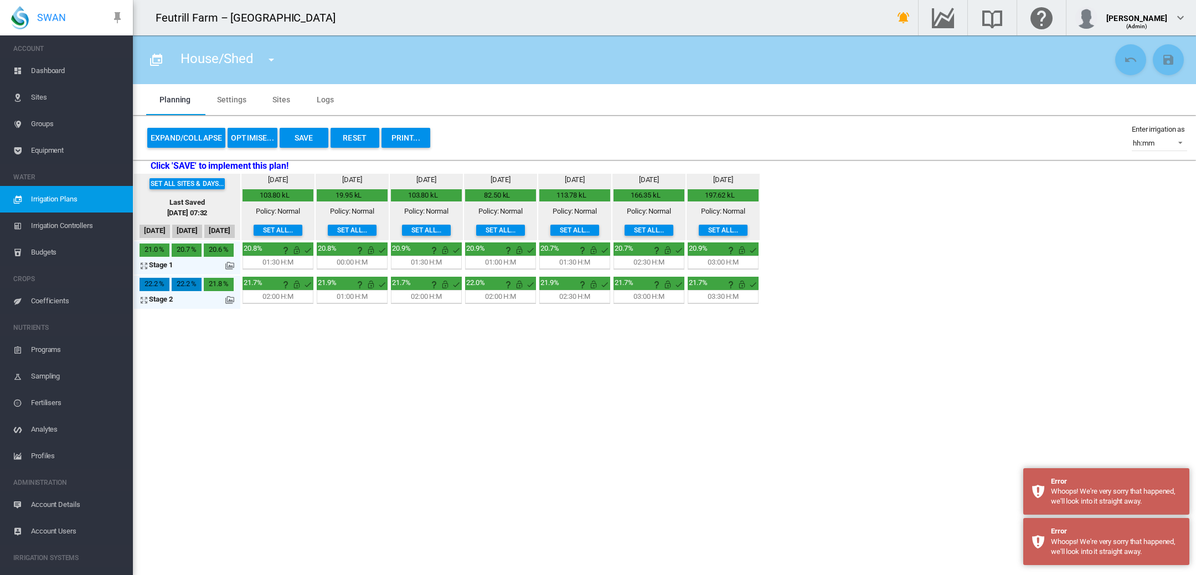
click at [39, 97] on span "Sites" at bounding box center [77, 97] width 93 height 27
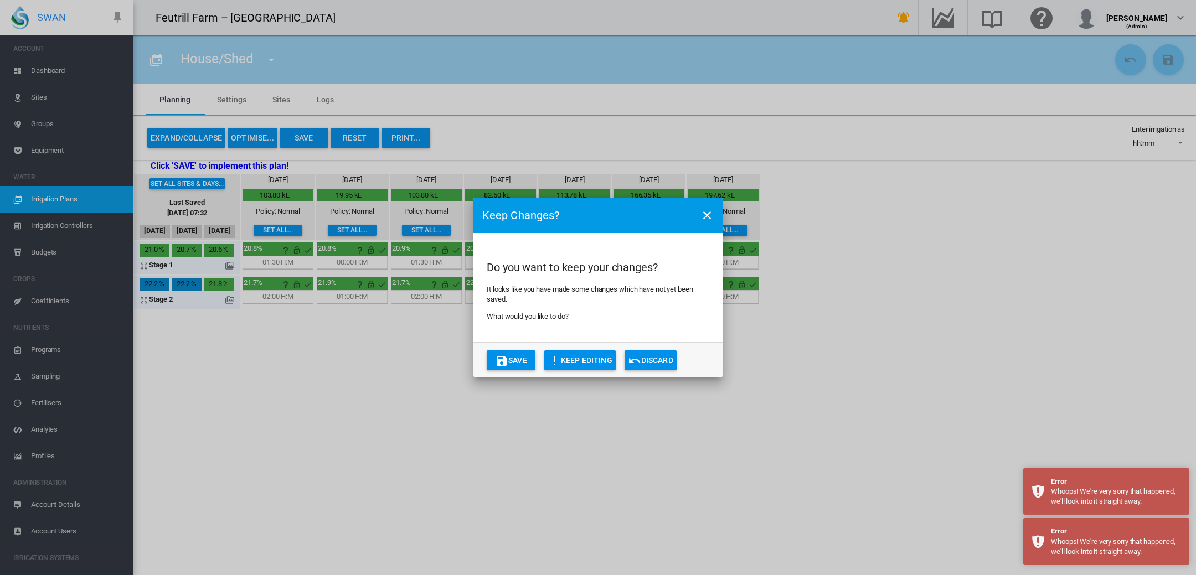
click at [579, 362] on button "Keep Editing" at bounding box center [579, 360] width 71 height 20
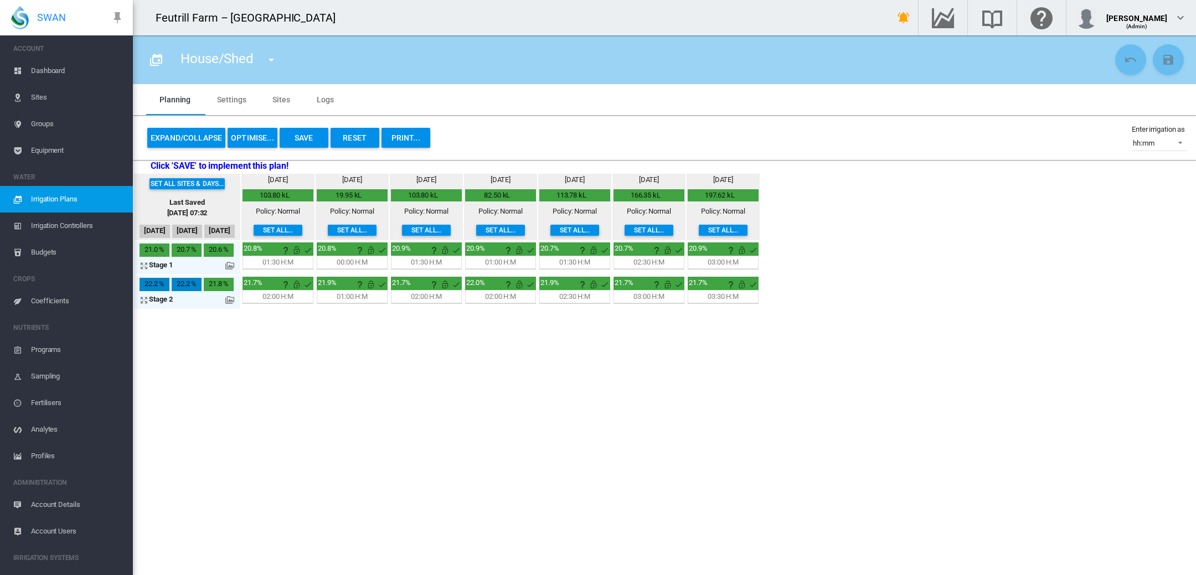
click at [252, 141] on button "OPTIMISE..." at bounding box center [253, 138] width 50 height 20
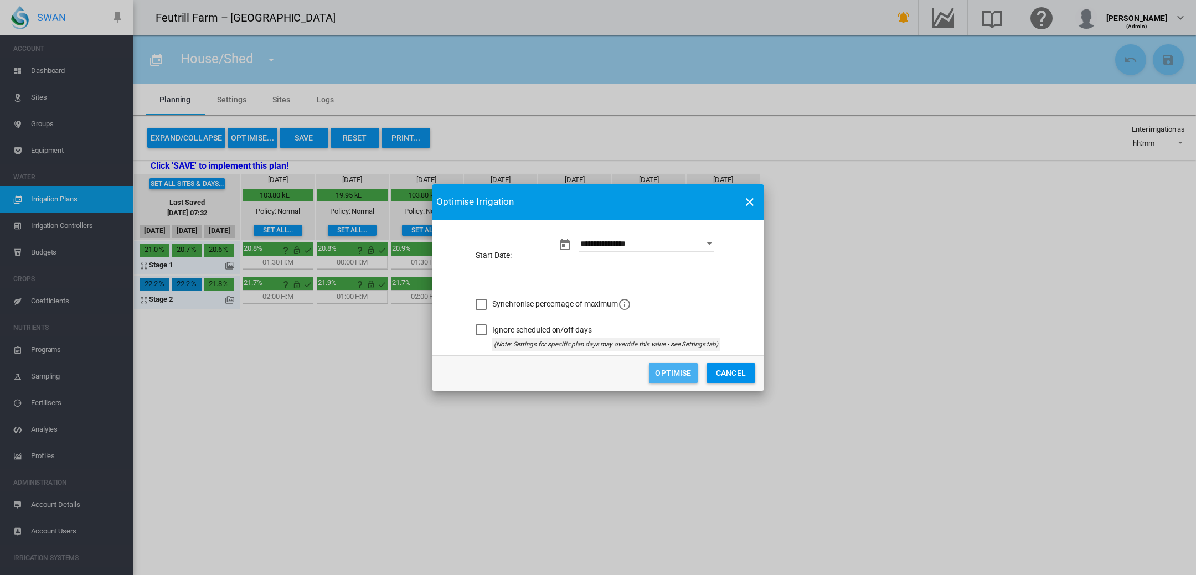
click at [665, 368] on button "Optimise" at bounding box center [673, 373] width 49 height 20
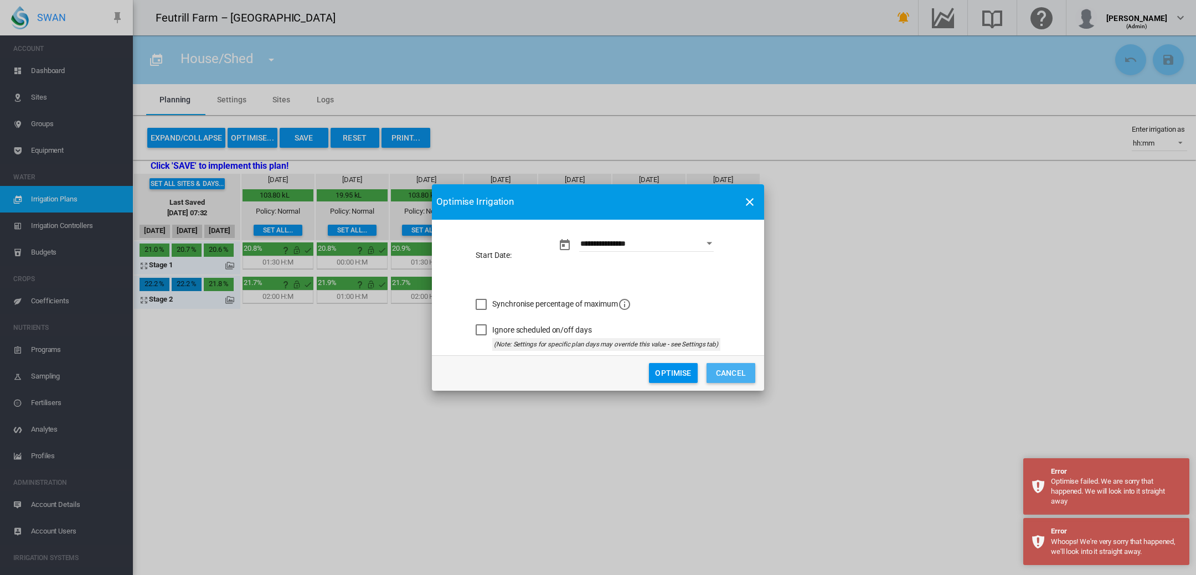
click at [732, 377] on button "Cancel" at bounding box center [730, 373] width 49 height 20
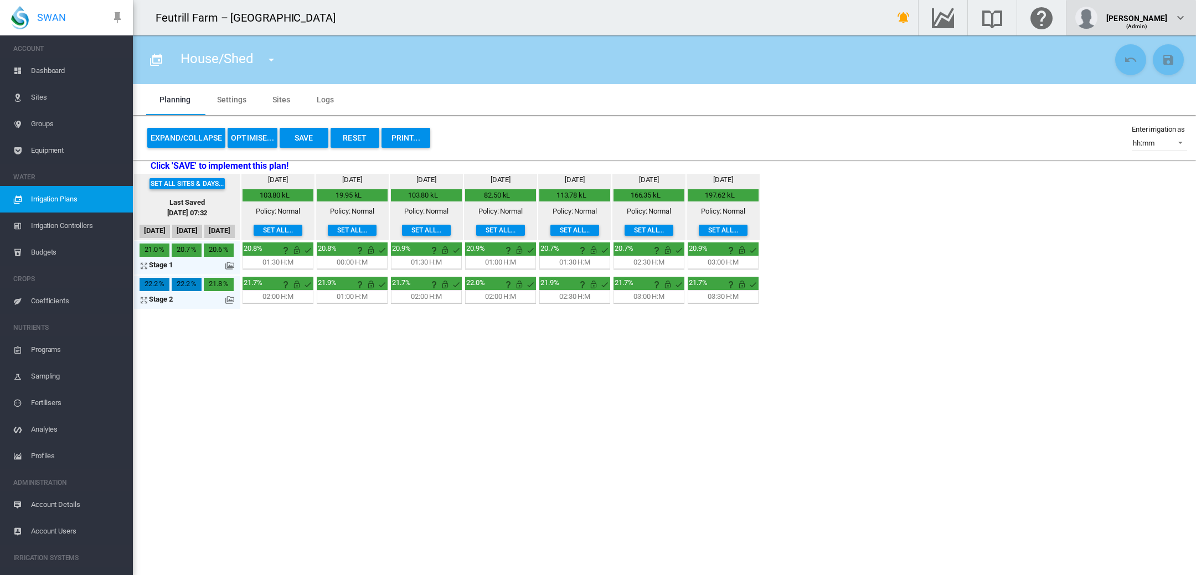
click at [1186, 16] on md-icon "icon-chevron-down" at bounding box center [1180, 17] width 13 height 13
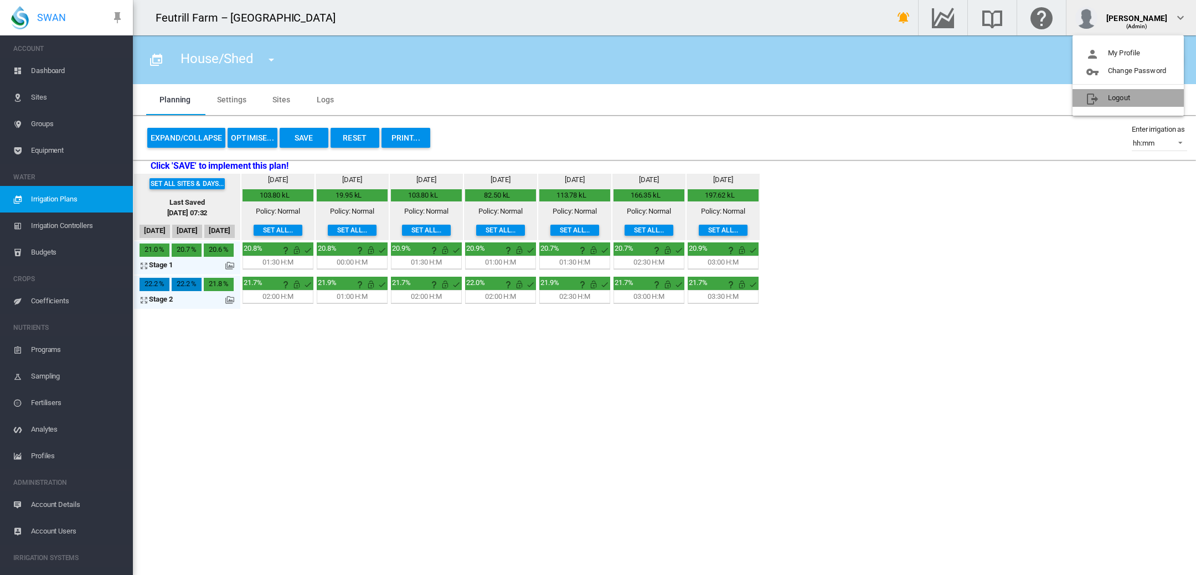
click at [1121, 97] on button "Logout" at bounding box center [1127, 98] width 111 height 18
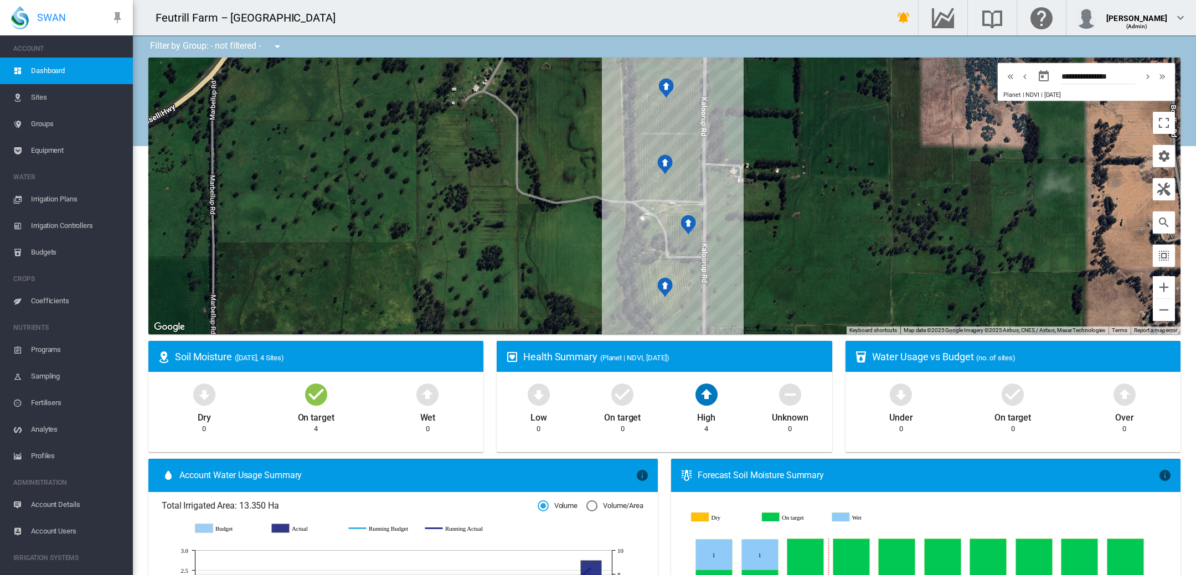
click at [48, 197] on span "Irrigation Plans" at bounding box center [77, 199] width 93 height 27
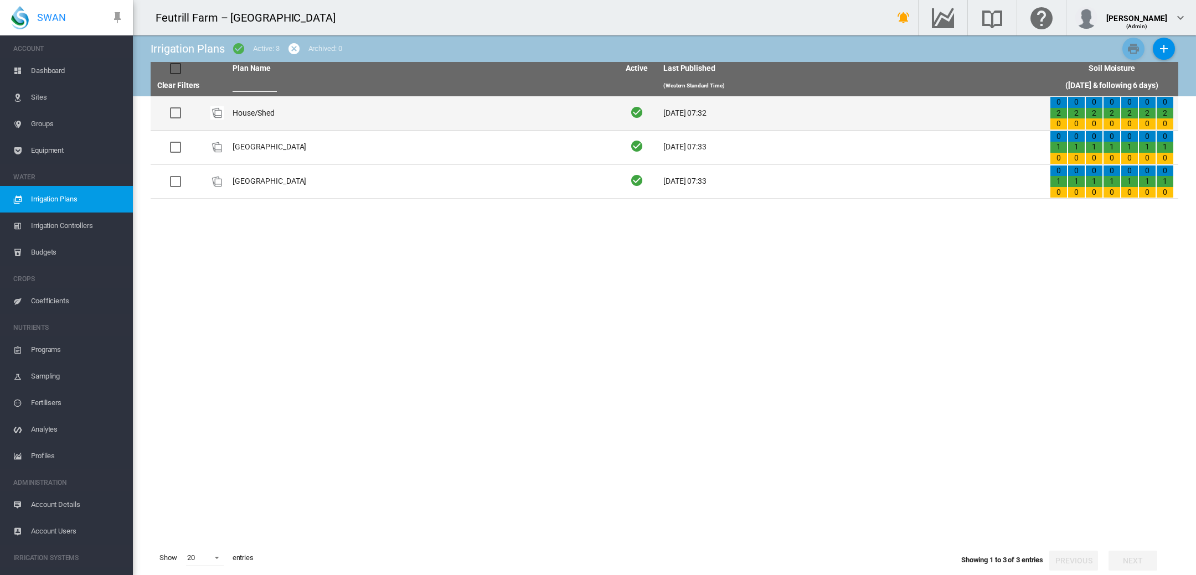
click at [241, 109] on td "House/Shed" at bounding box center [421, 113] width 386 height 34
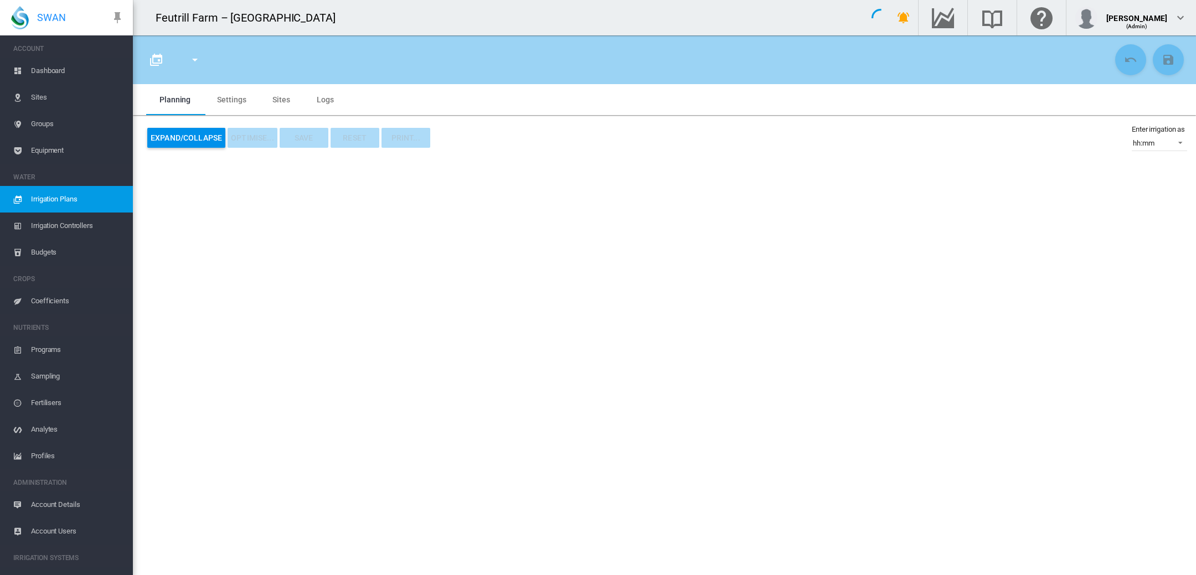
type input "**********"
type input "*"
type input "****"
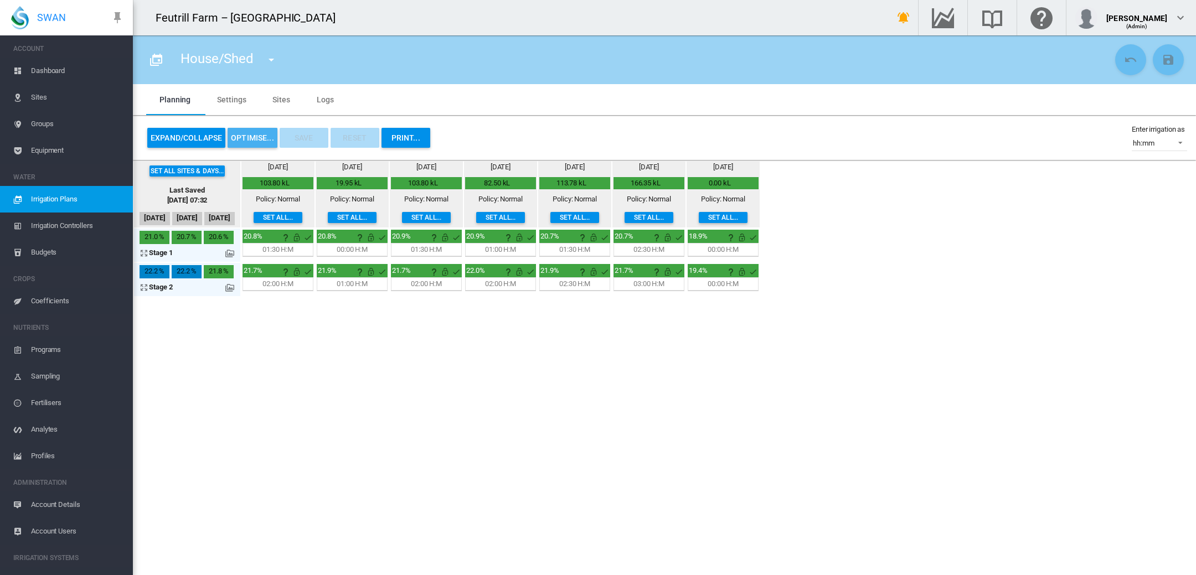
click at [249, 138] on button "OPTIMISE..." at bounding box center [253, 138] width 50 height 20
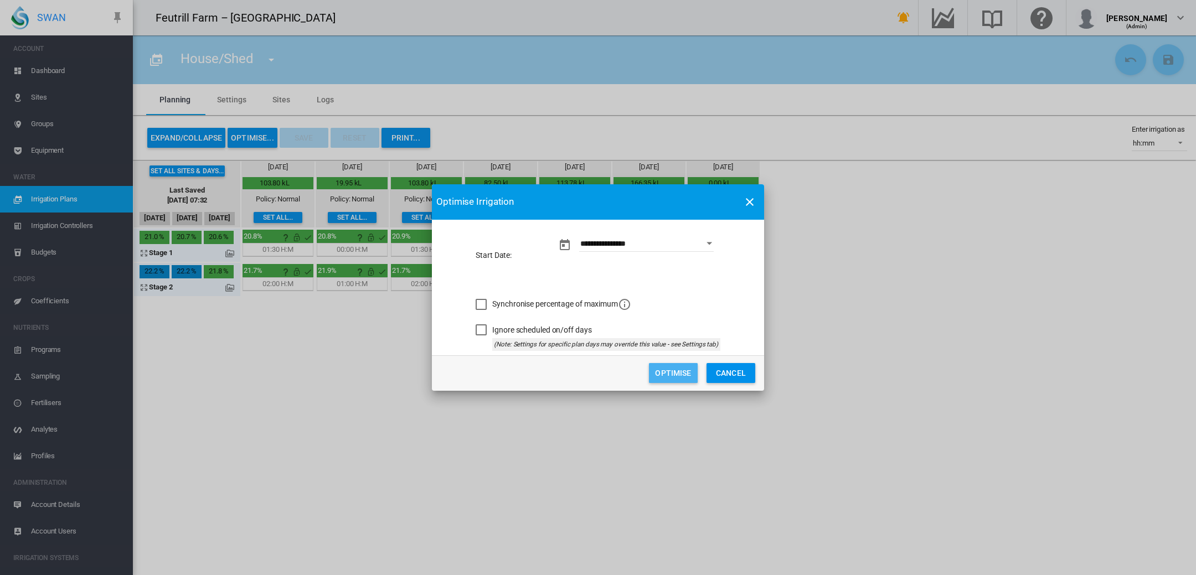
click at [677, 370] on button "Optimise" at bounding box center [673, 373] width 49 height 20
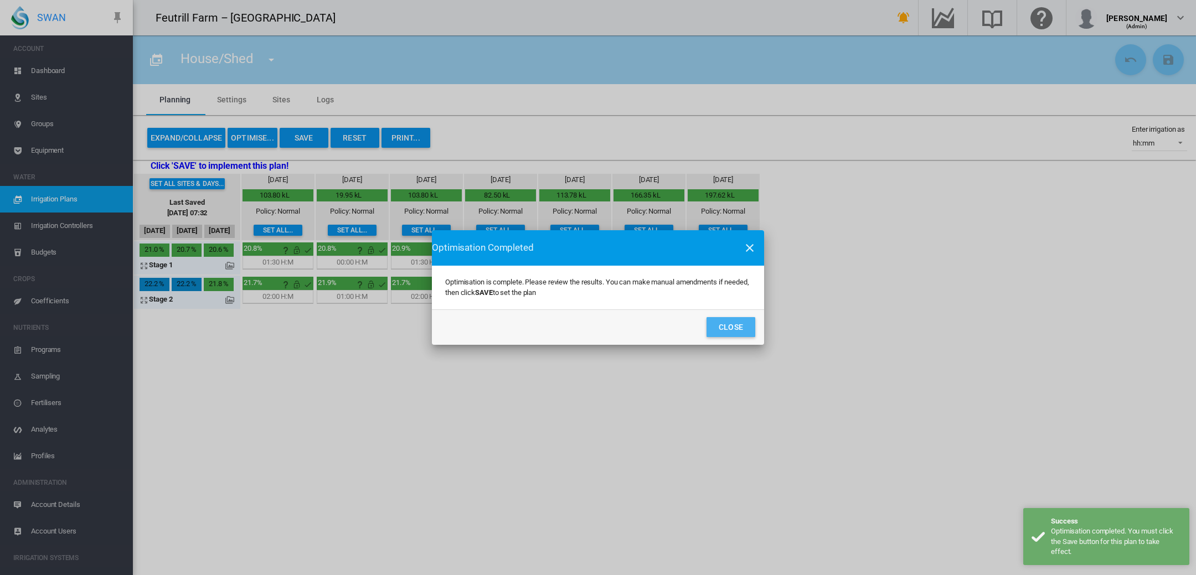
click at [731, 328] on button "Close" at bounding box center [730, 327] width 49 height 20
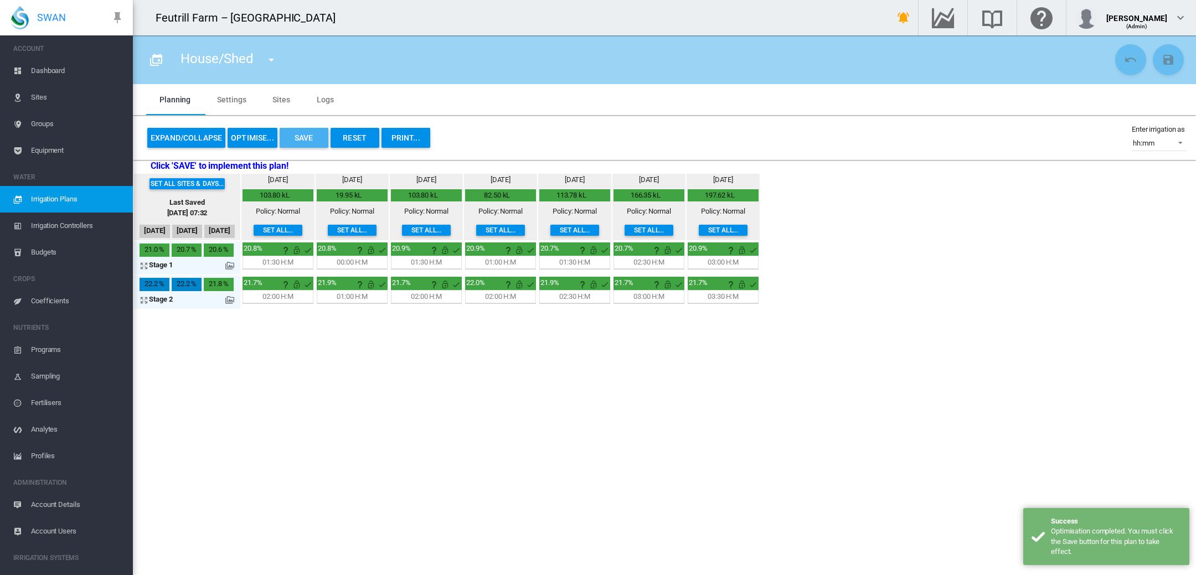
click at [298, 133] on button "Save" at bounding box center [304, 138] width 49 height 20
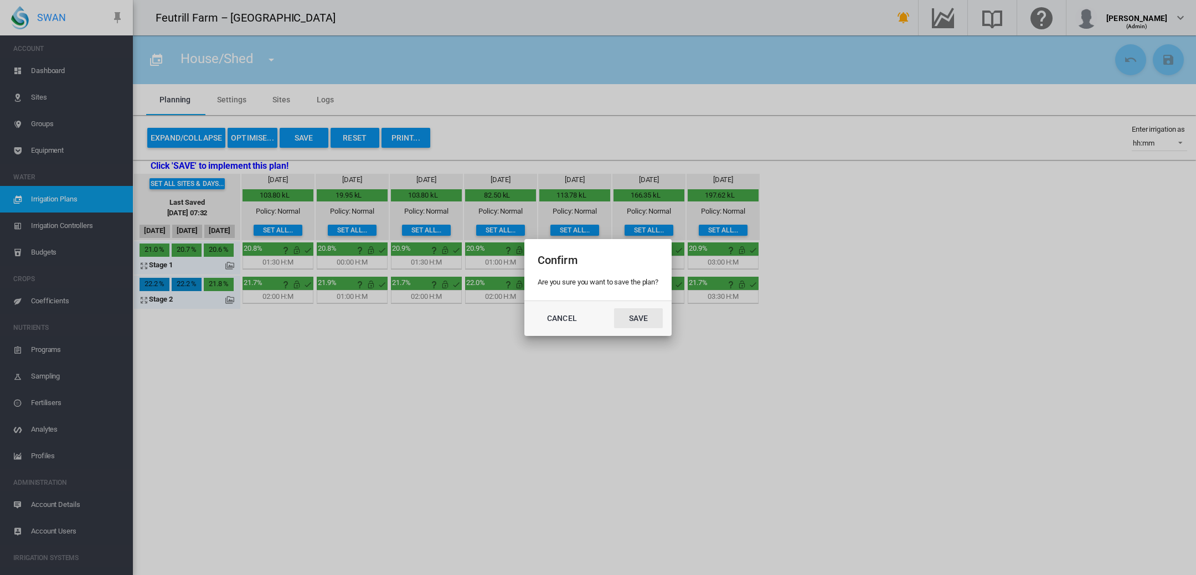
click at [642, 316] on button "Save" at bounding box center [638, 318] width 49 height 20
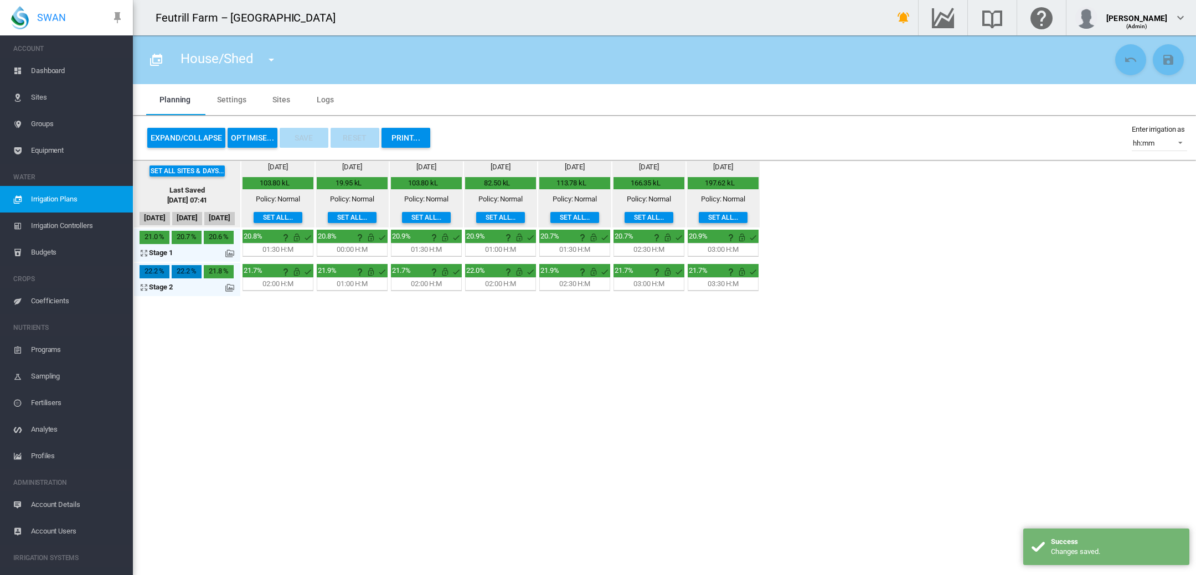
click at [40, 99] on span "Sites" at bounding box center [77, 97] width 93 height 27
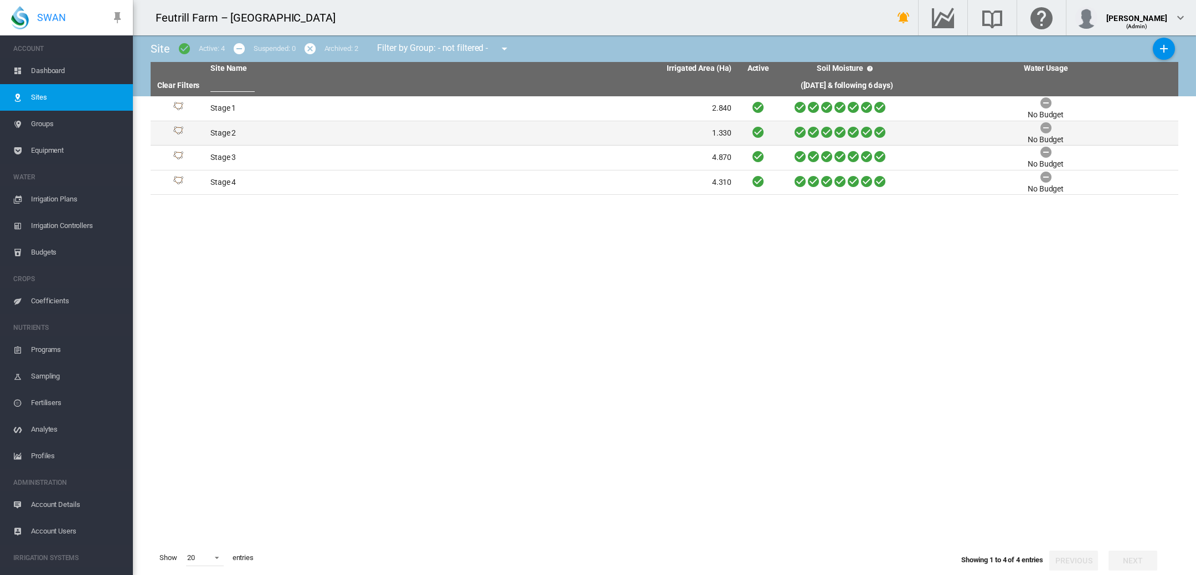
click at [218, 130] on td "Stage 2" at bounding box center [338, 133] width 265 height 24
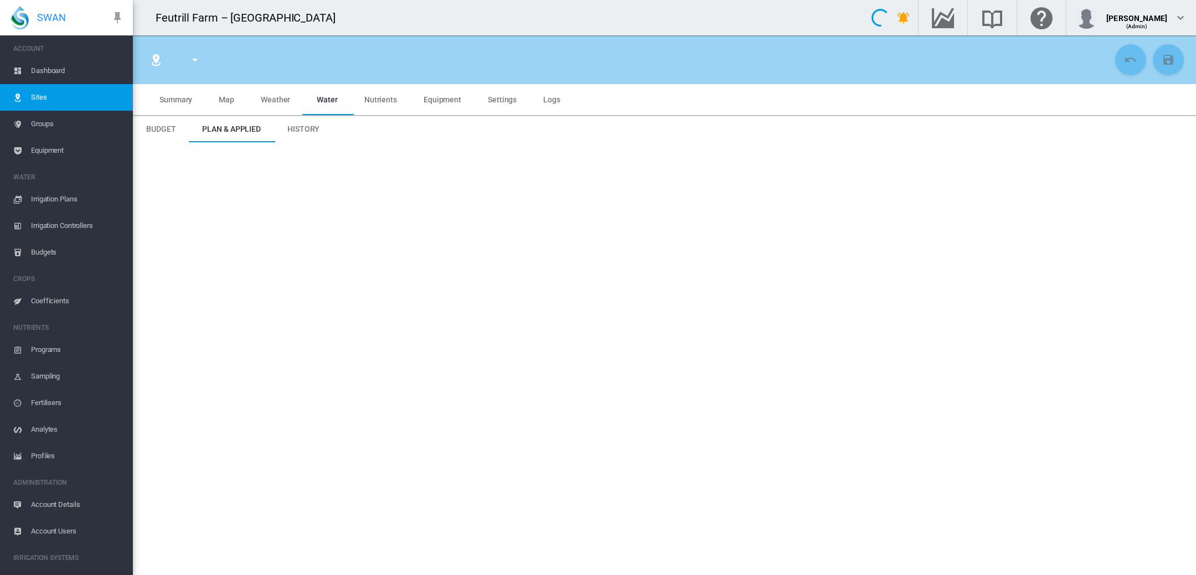
type input "*****"
type input "*******"
type input "*********"
type input "**"
